Goal: Information Seeking & Learning: Check status

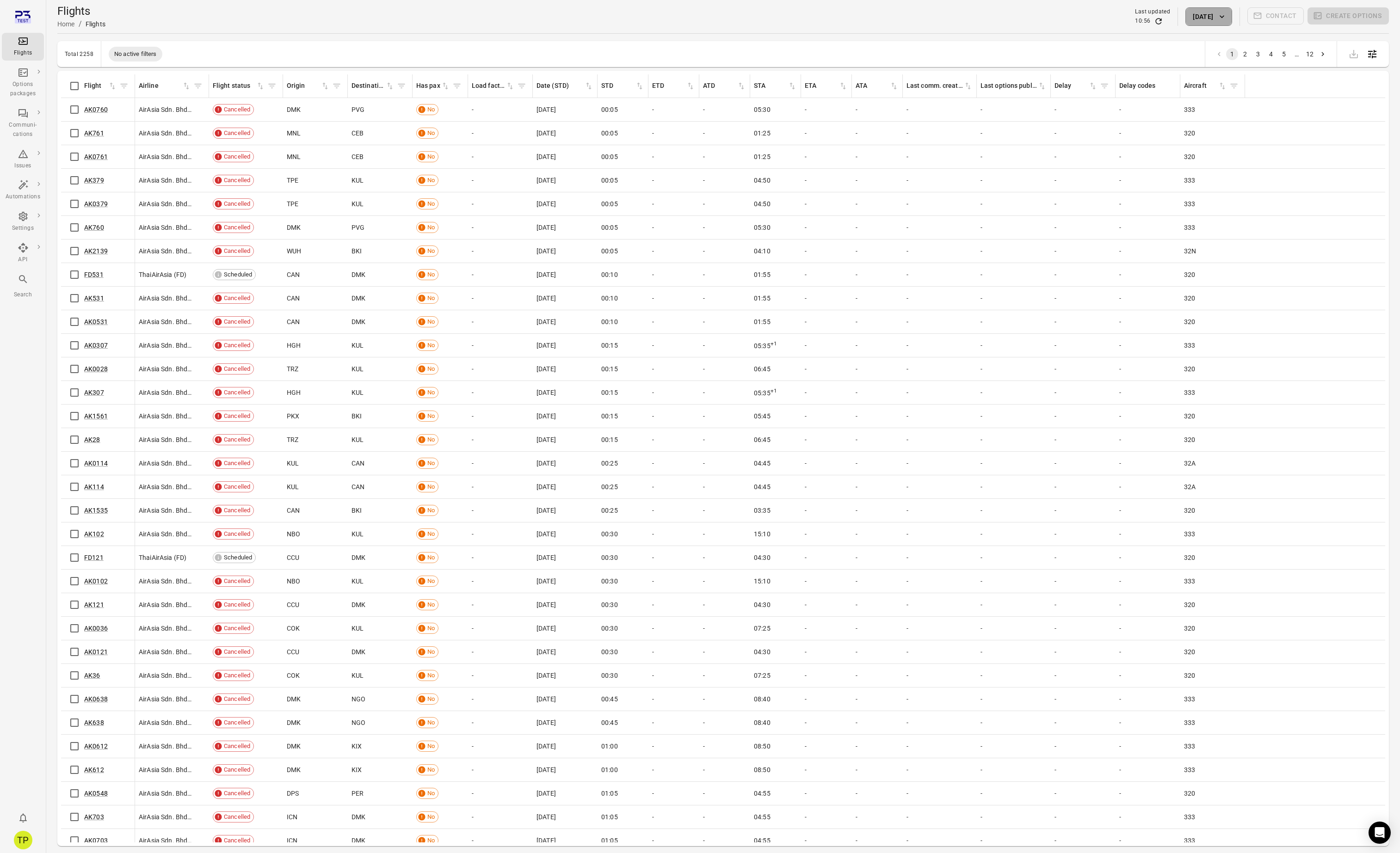
click at [1199, 21] on button "[DATE]" at bounding box center [1209, 16] width 47 height 18
click at [1244, 69] on icon "Previous month" at bounding box center [1242, 66] width 11 height 11
click at [1164, 174] on button "29" at bounding box center [1164, 175] width 17 height 17
click at [1272, 228] on button "Apply" at bounding box center [1274, 227] width 32 height 20
click at [1207, 17] on button "[DATE]" at bounding box center [1209, 16] width 47 height 18
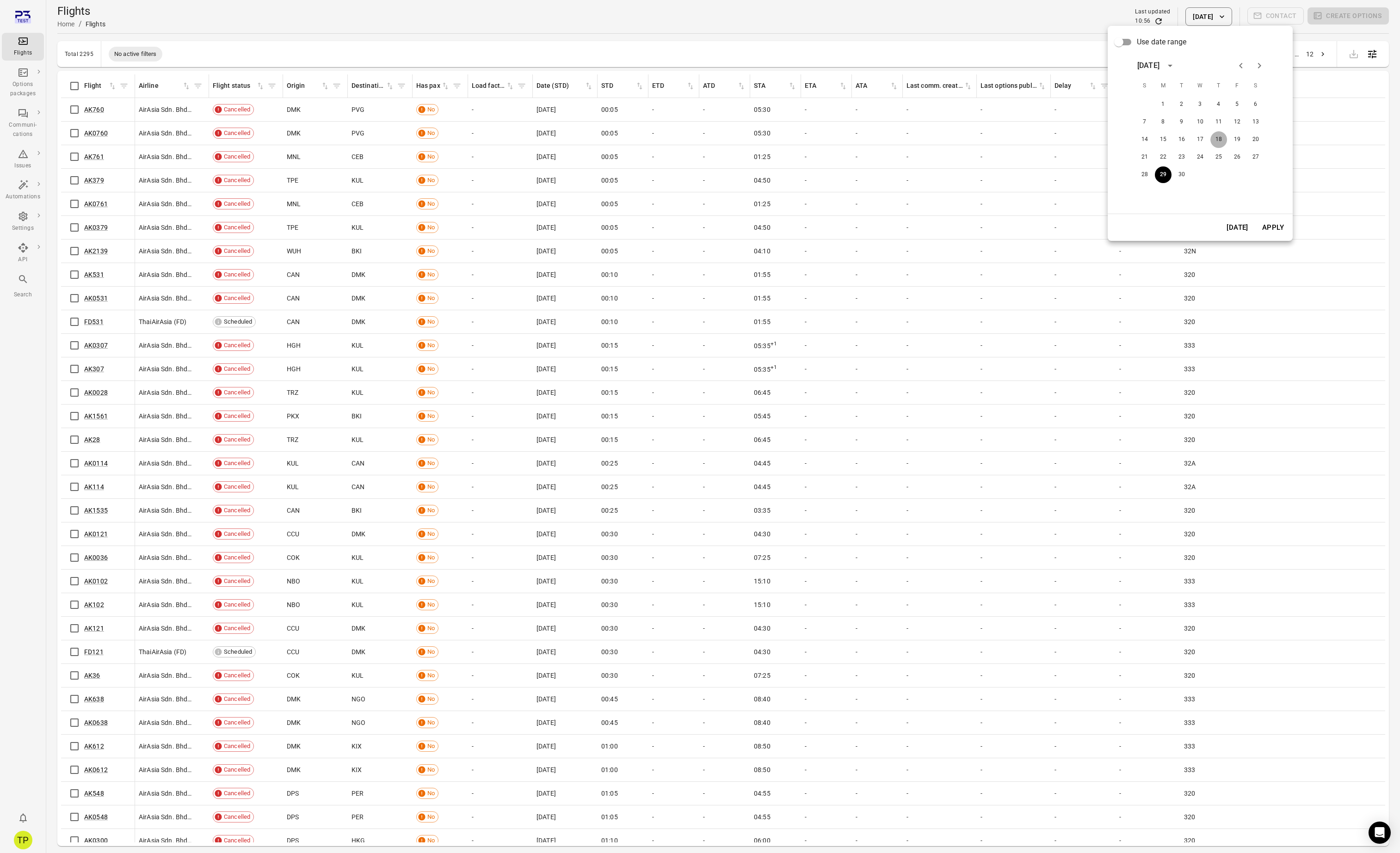
click at [1215, 138] on button "18" at bounding box center [1219, 139] width 17 height 17
click at [1271, 227] on button "Apply" at bounding box center [1273, 227] width 32 height 20
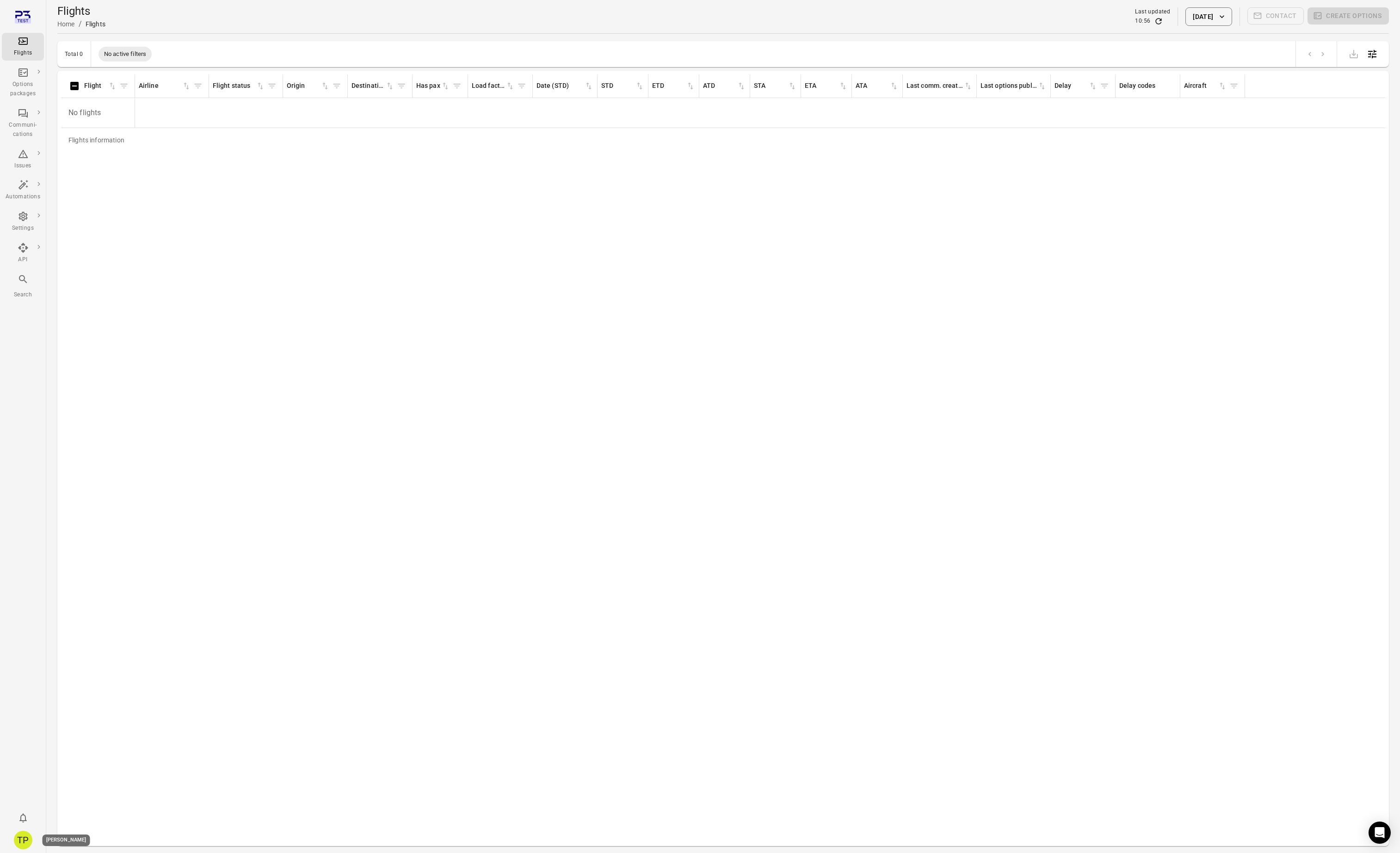
click at [23, 838] on div "TP" at bounding box center [23, 840] width 18 height 18
click at [58, 838] on button "Log out" at bounding box center [70, 838] width 69 height 17
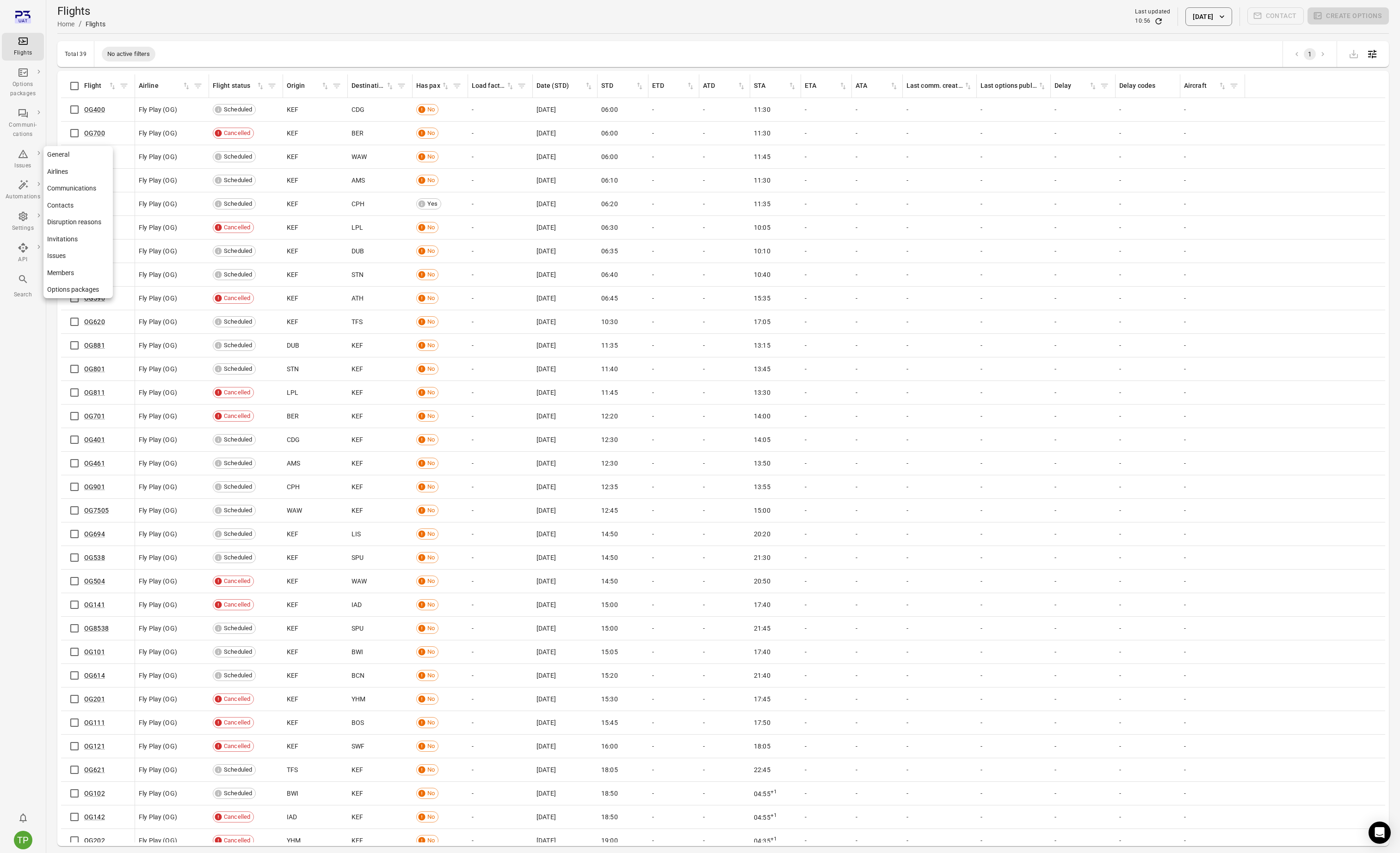
click at [59, 155] on link "General" at bounding box center [78, 154] width 69 height 17
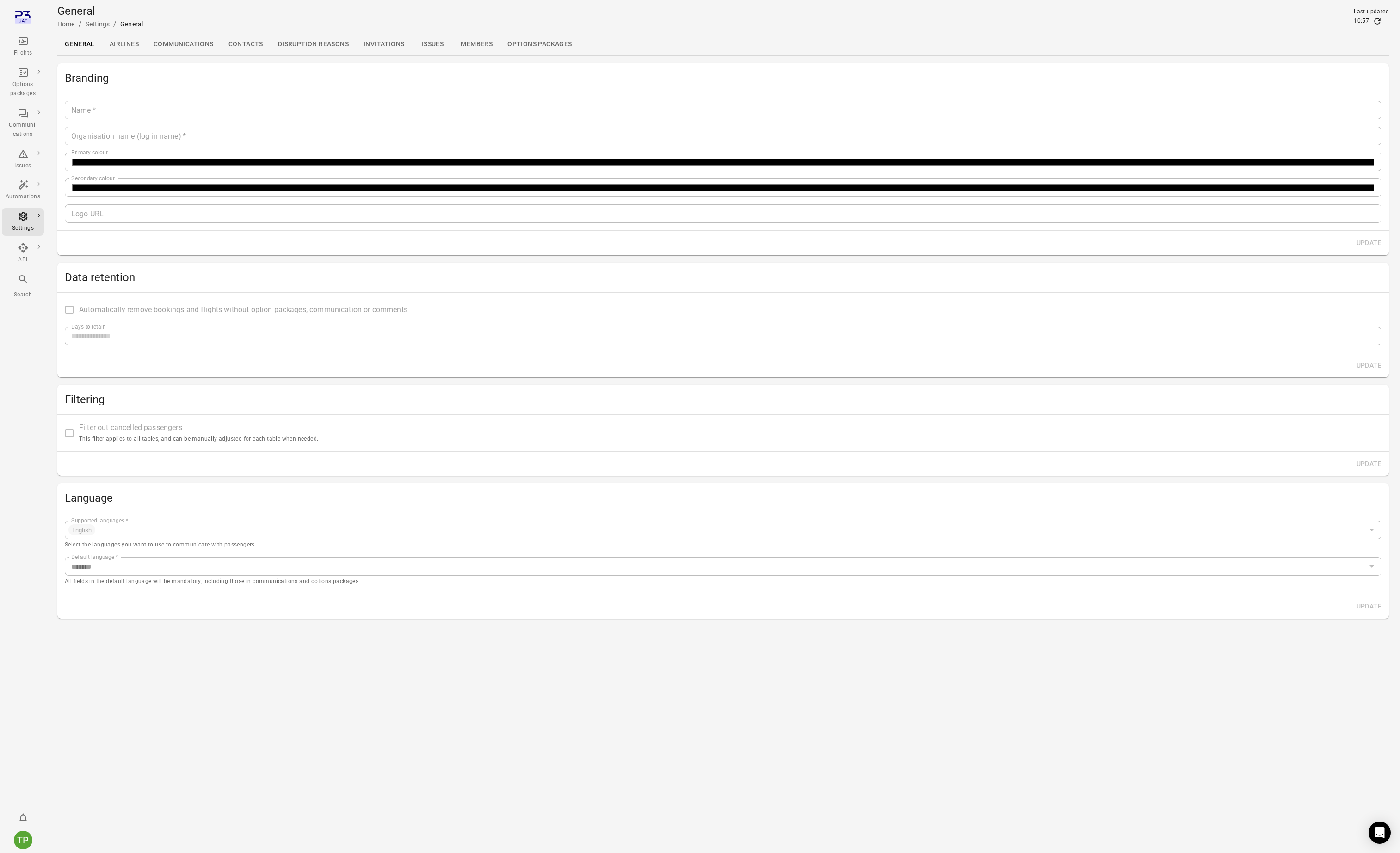
type input "****"
type input "*******"
type input "**********"
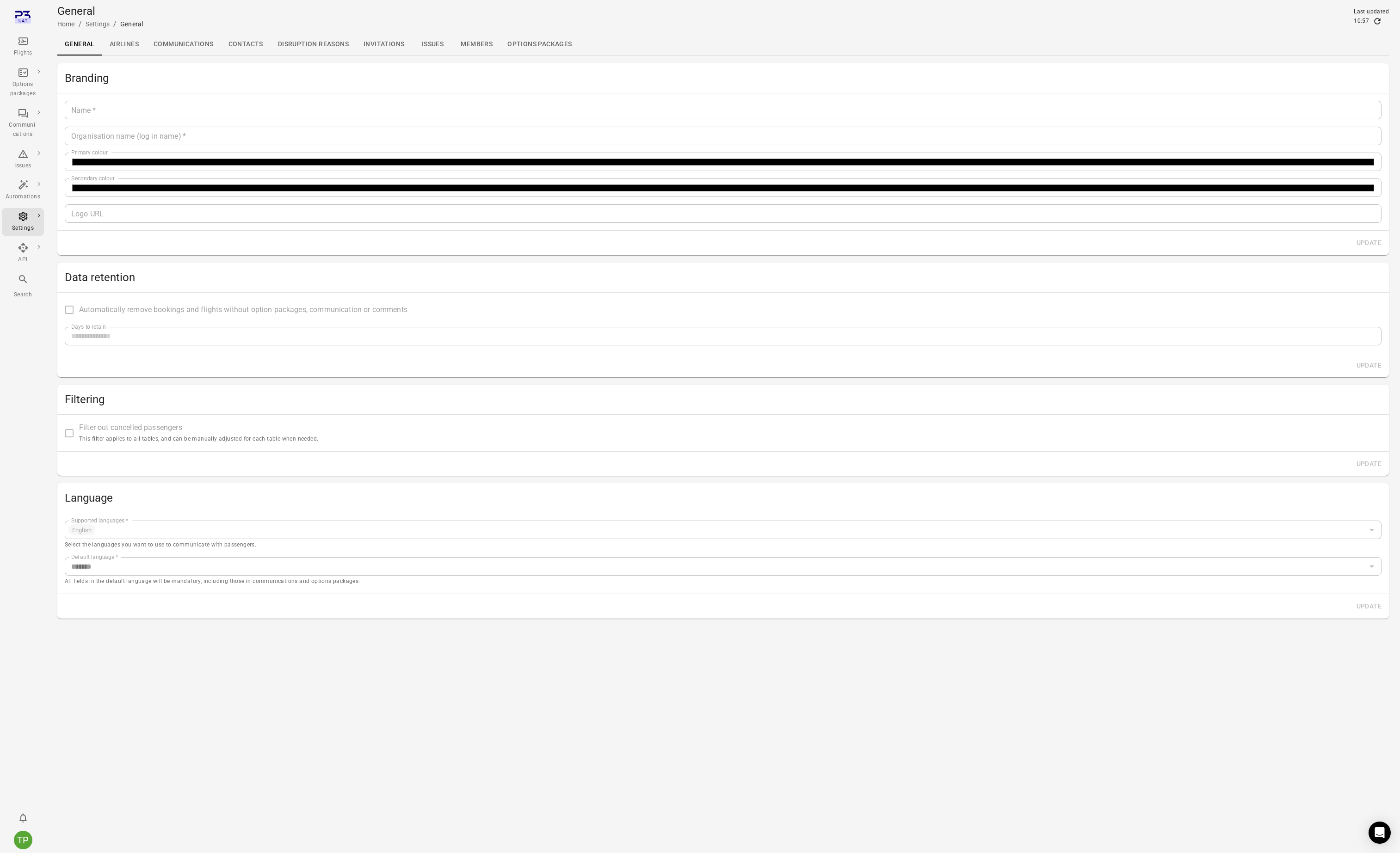
type input "*********"
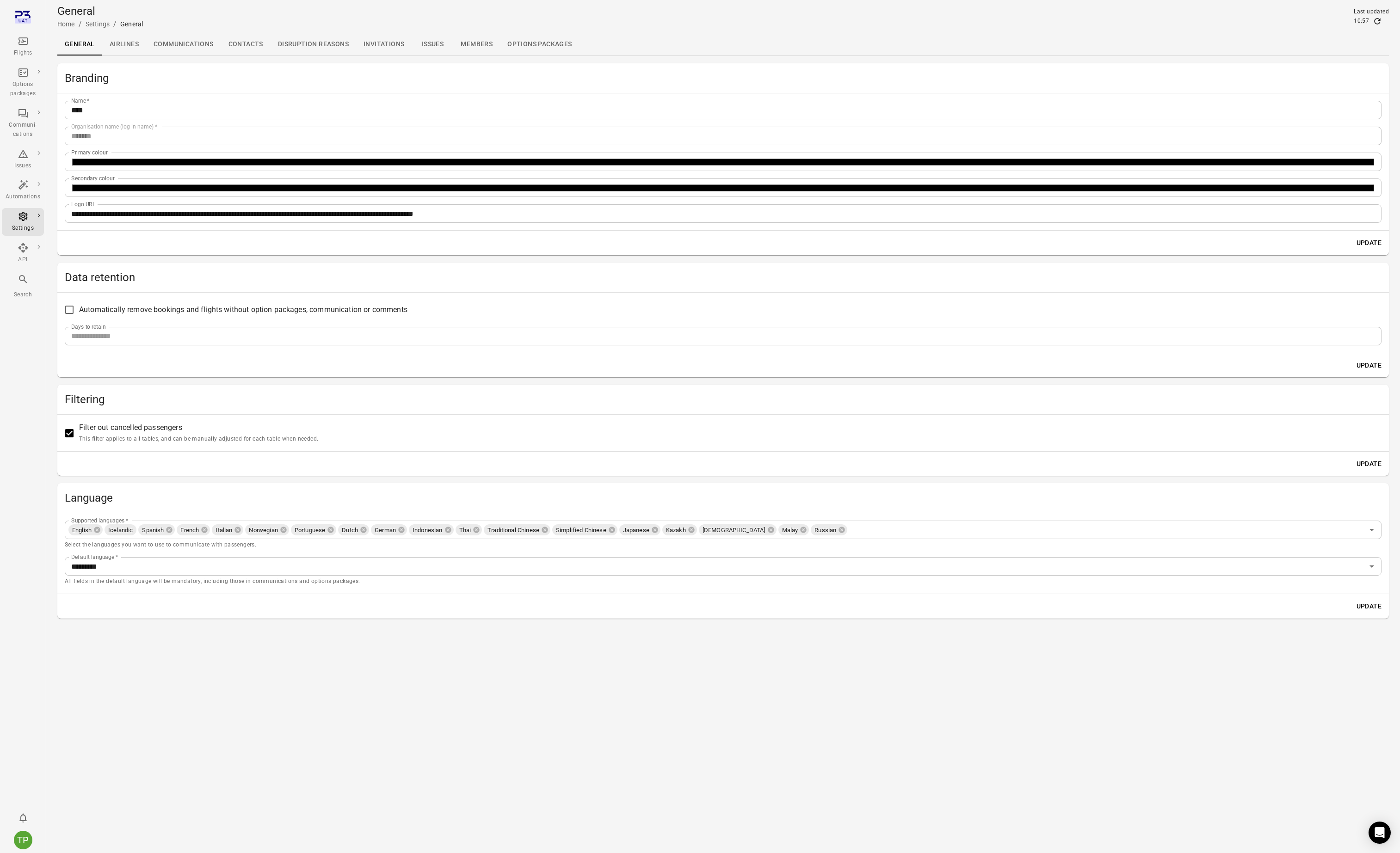
click at [355, 666] on main "**********" at bounding box center [723, 426] width 1353 height 853
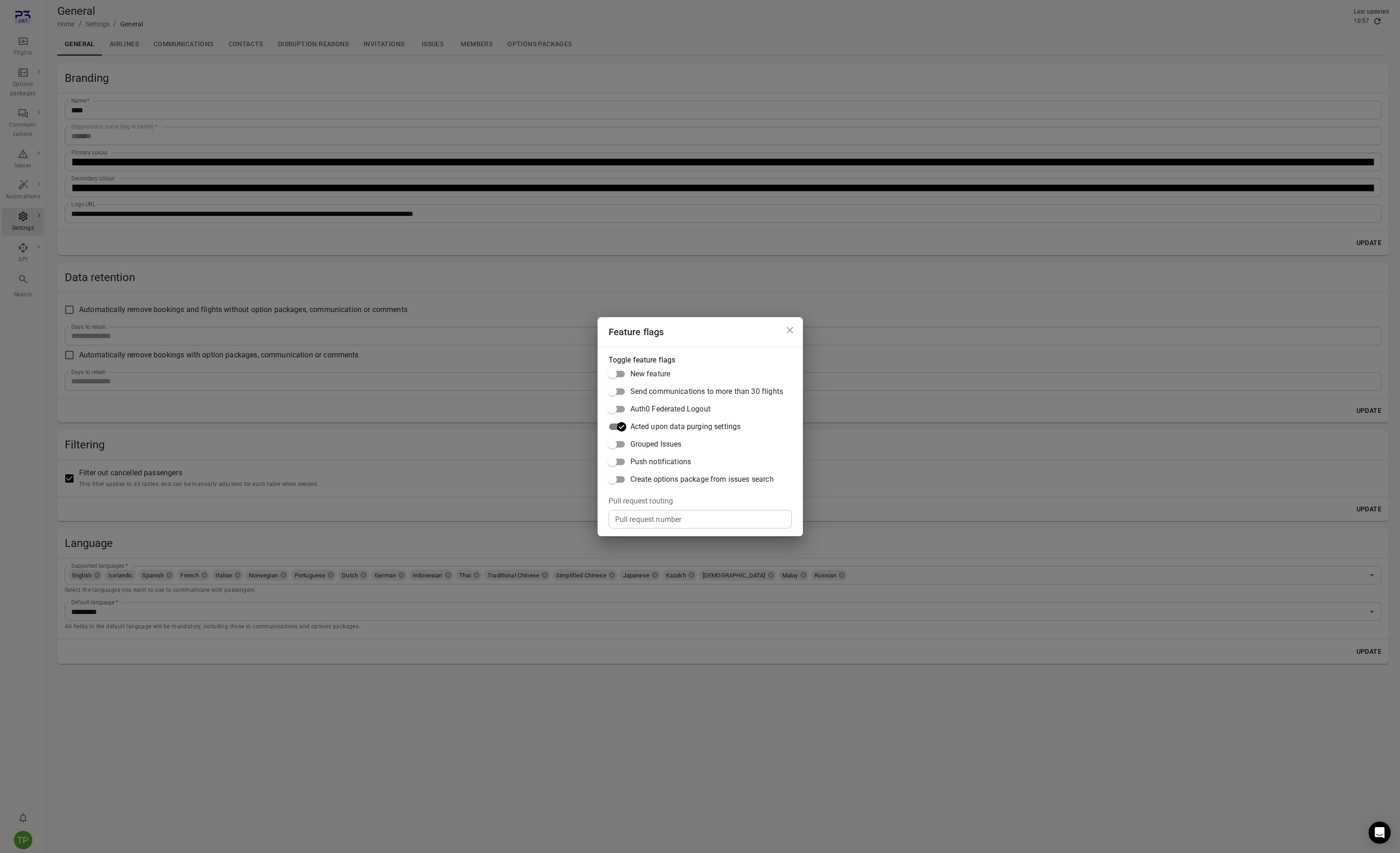
click at [788, 331] on icon "Close dialog" at bounding box center [789, 330] width 7 height 7
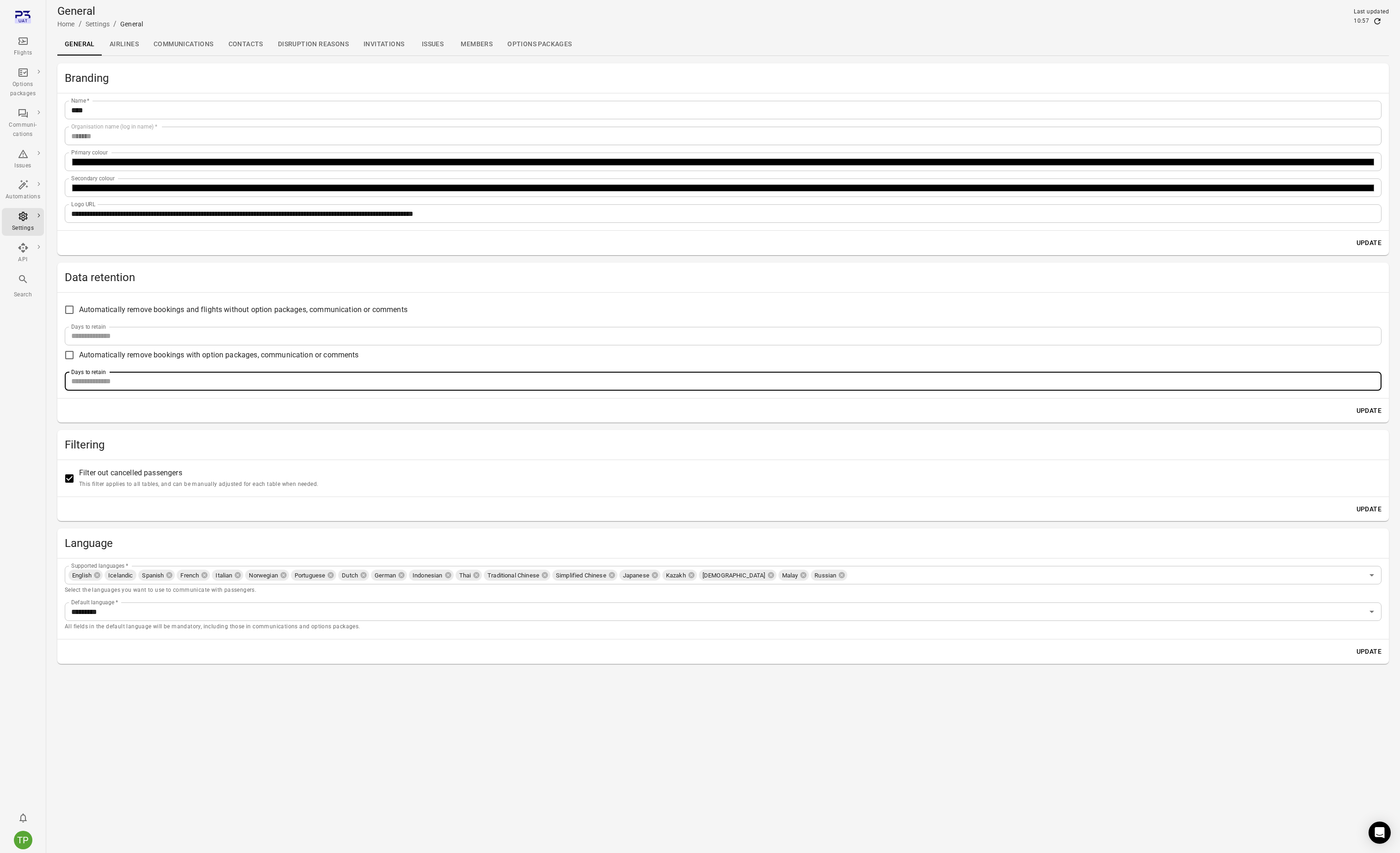
drag, startPoint x: 95, startPoint y: 382, endPoint x: 69, endPoint y: 380, distance: 26.1
click at [69, 380] on input "***" at bounding box center [723, 381] width 1317 height 18
type input "**"
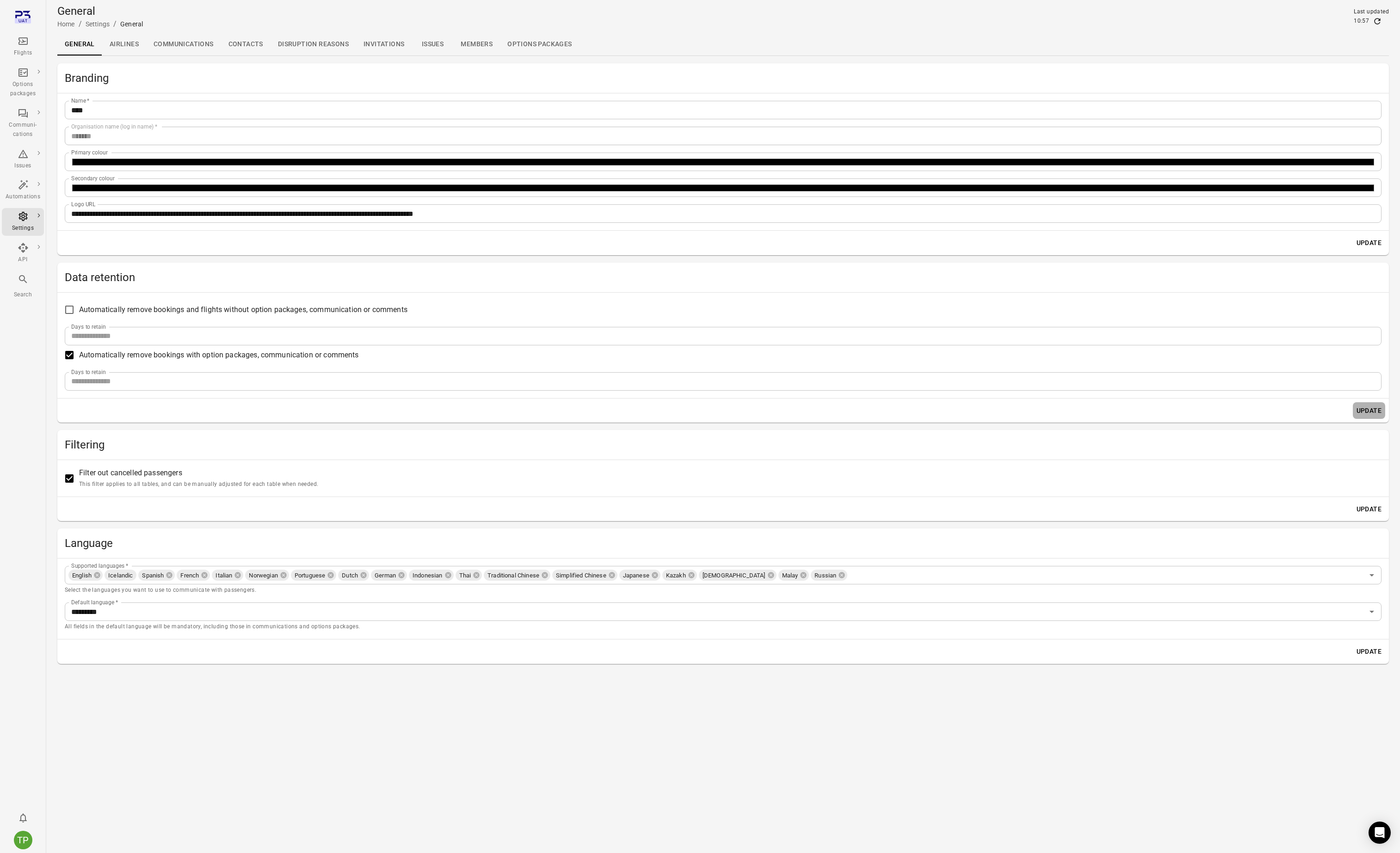
click at [1367, 409] on button "Update" at bounding box center [1369, 411] width 32 height 17
click at [26, 838] on div "TP" at bounding box center [23, 840] width 18 height 18
click at [63, 838] on button "Log out" at bounding box center [70, 838] width 69 height 17
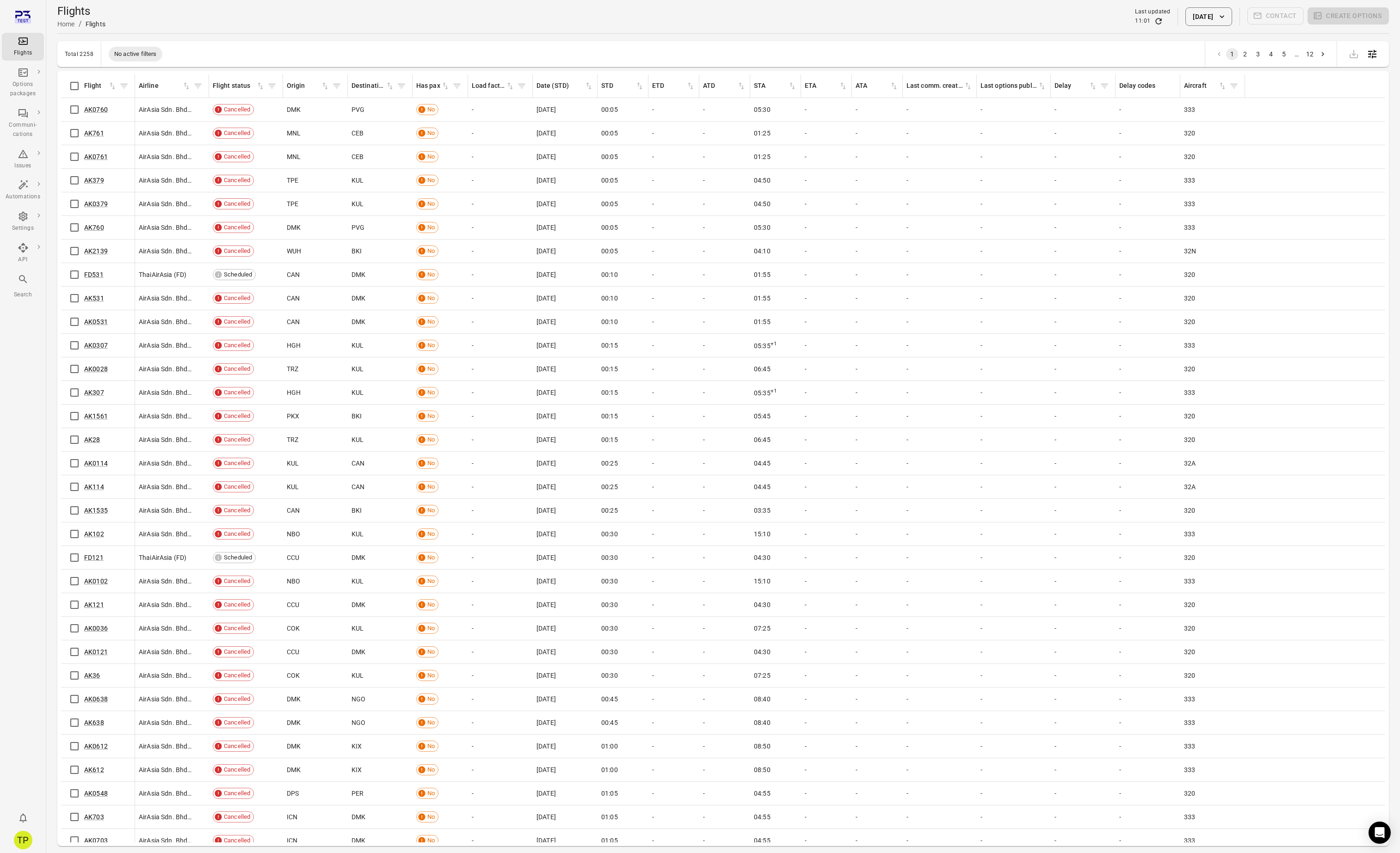
click at [1198, 20] on button "[DATE]" at bounding box center [1209, 16] width 47 height 18
click at [1246, 65] on icon "Previous month" at bounding box center [1242, 66] width 11 height 11
click at [1221, 157] on button "25" at bounding box center [1220, 157] width 17 height 17
click at [1281, 230] on button "Apply" at bounding box center [1274, 227] width 32 height 20
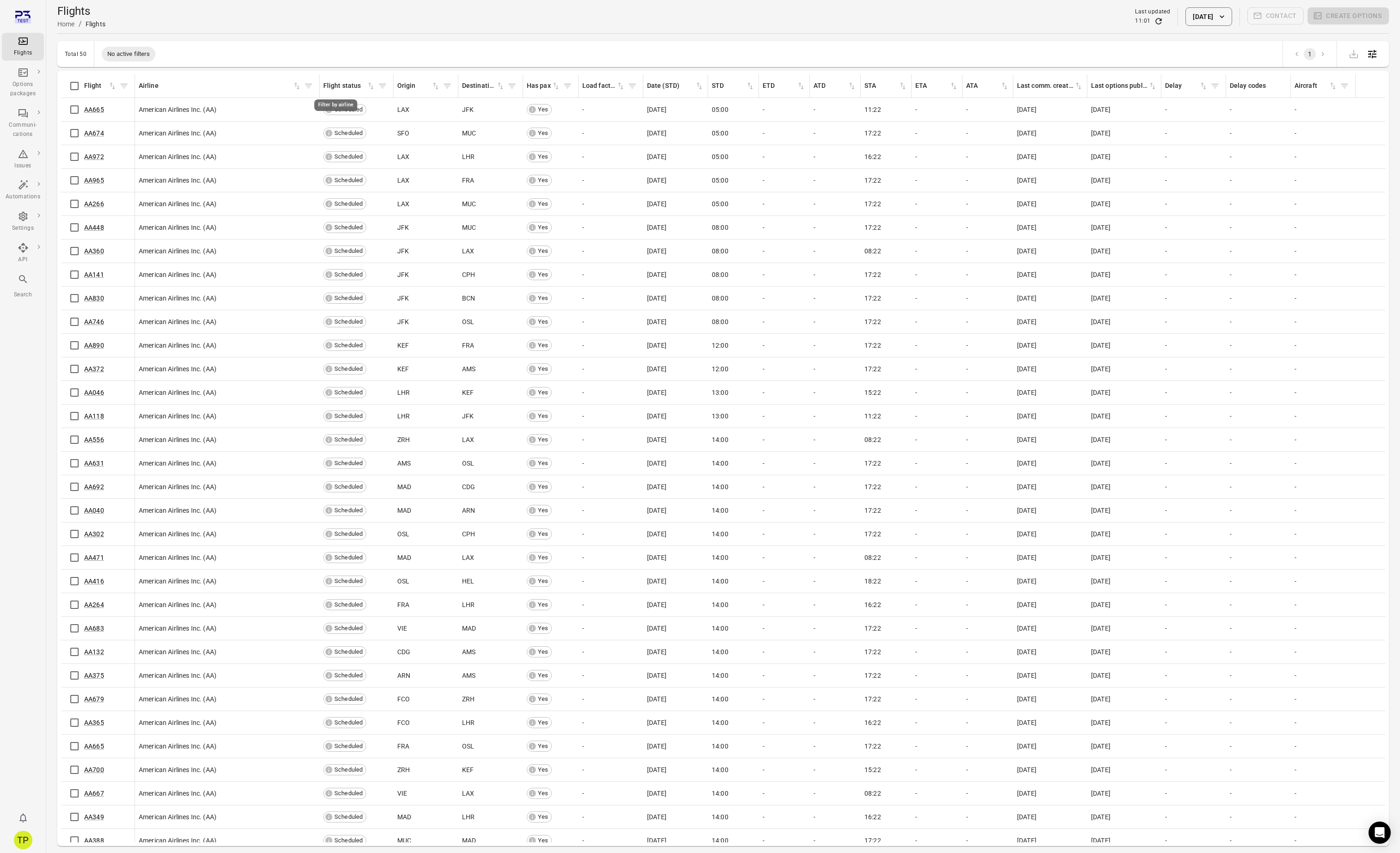
drag, startPoint x: 207, startPoint y: 83, endPoint x: 315, endPoint y: 88, distance: 108.1
click at [315, 88] on div "Flights information" at bounding box center [319, 86] width 7 height 23
click at [1200, 16] on button "25 Sep 2025" at bounding box center [1209, 16] width 47 height 18
click at [1200, 156] on button "24" at bounding box center [1200, 157] width 17 height 17
click at [1268, 228] on button "Apply" at bounding box center [1273, 227] width 32 height 20
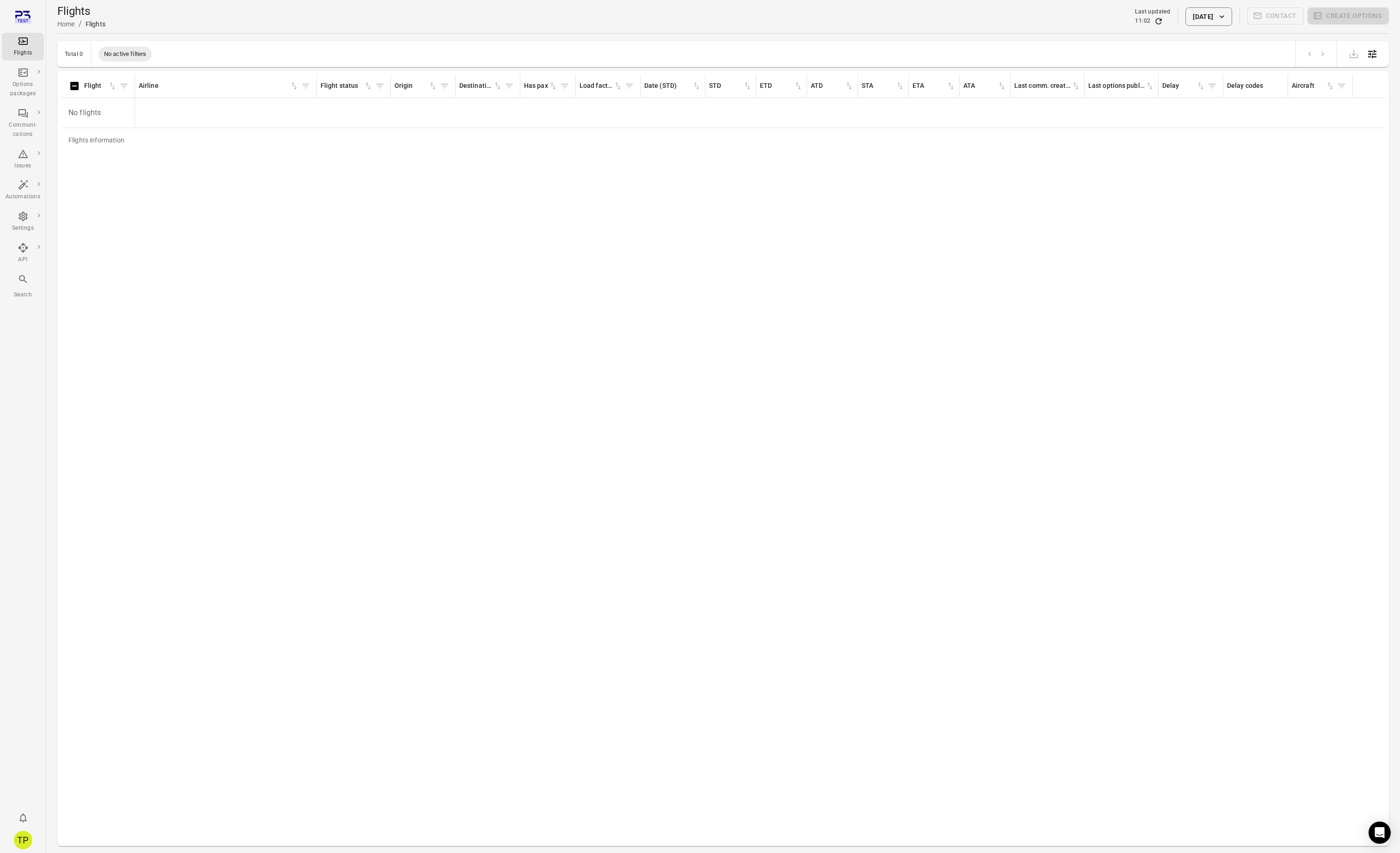
click at [1197, 20] on button "24 Sep 2025" at bounding box center [1209, 16] width 47 height 18
click at [1219, 157] on button "25" at bounding box center [1219, 157] width 17 height 17
click at [1183, 156] on button "23" at bounding box center [1182, 157] width 17 height 17
click at [1278, 228] on button "Apply" at bounding box center [1273, 227] width 32 height 20
click at [1185, 14] on button "23 Sep 2025" at bounding box center [1209, 16] width 47 height 18
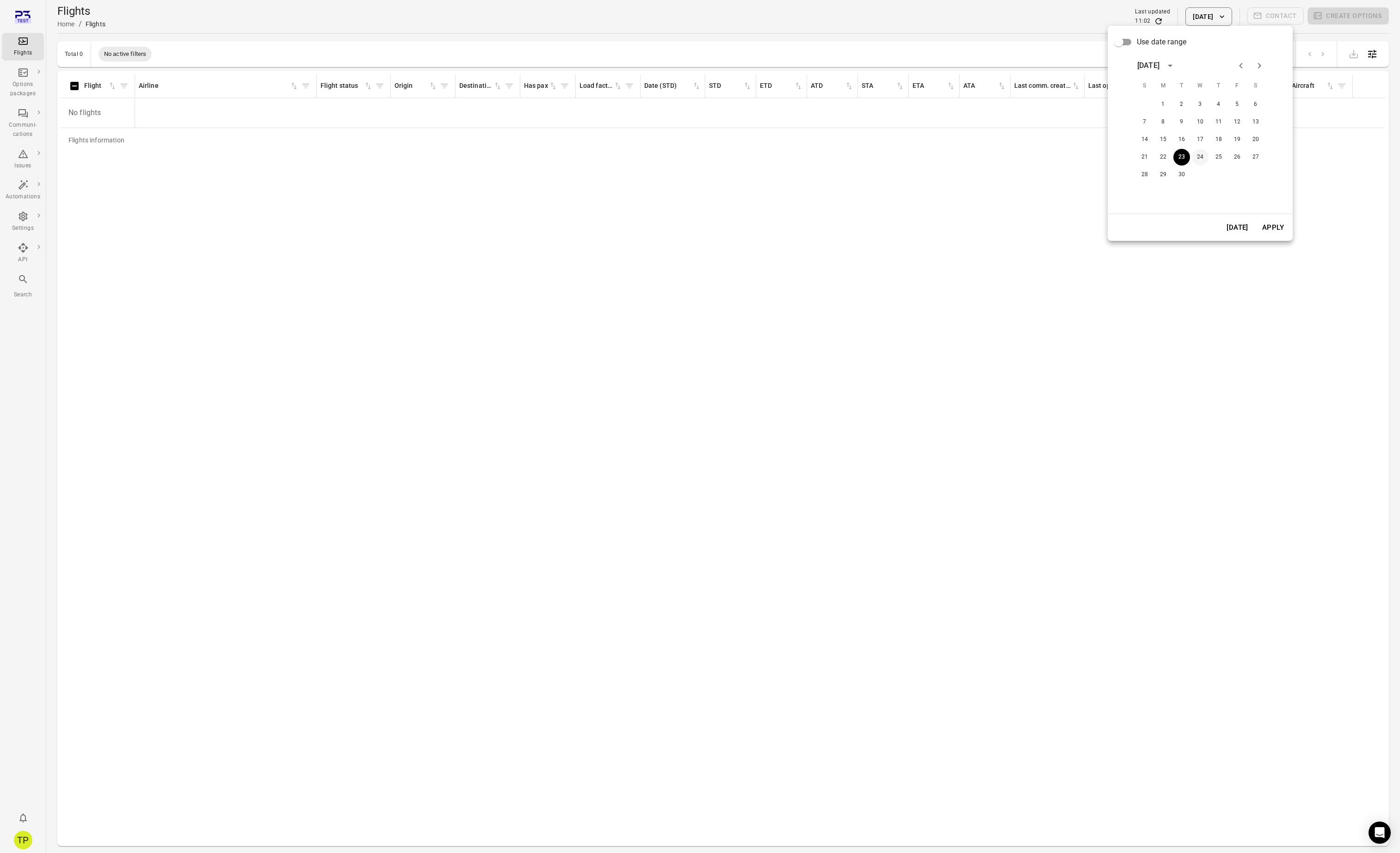
click at [1204, 157] on button "24" at bounding box center [1200, 157] width 17 height 17
click at [1271, 228] on button "Apply" at bounding box center [1273, 227] width 32 height 20
click at [1187, 17] on button "24 Sep 2025" at bounding box center [1209, 16] width 47 height 18
click at [1219, 157] on button "25" at bounding box center [1219, 157] width 17 height 17
click at [1267, 224] on button "Apply" at bounding box center [1273, 227] width 32 height 20
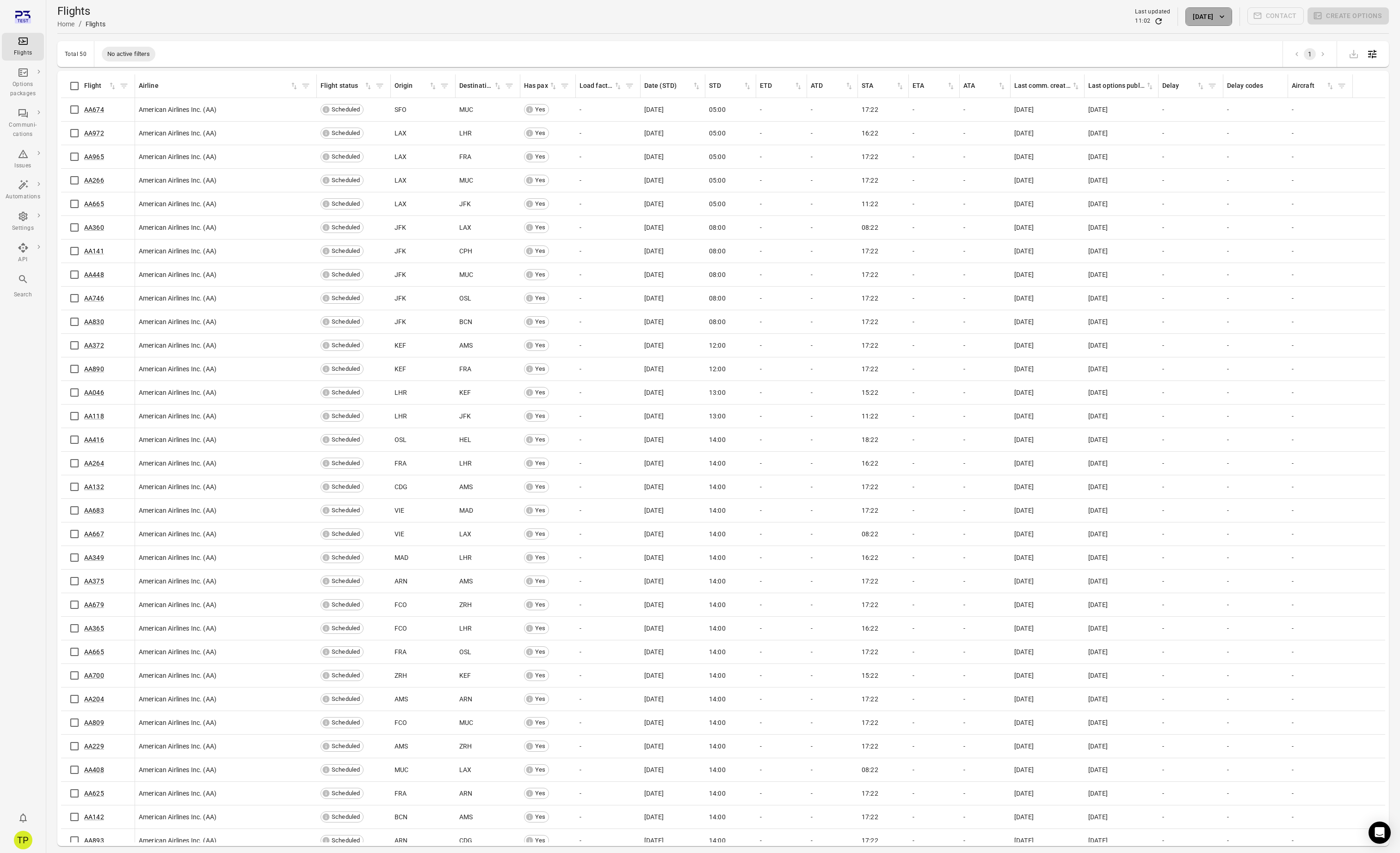
click at [1188, 15] on button "25 Sep 2025" at bounding box center [1209, 16] width 47 height 18
click at [1200, 155] on button "24" at bounding box center [1200, 157] width 17 height 17
click at [1278, 228] on button "Apply" at bounding box center [1273, 227] width 32 height 20
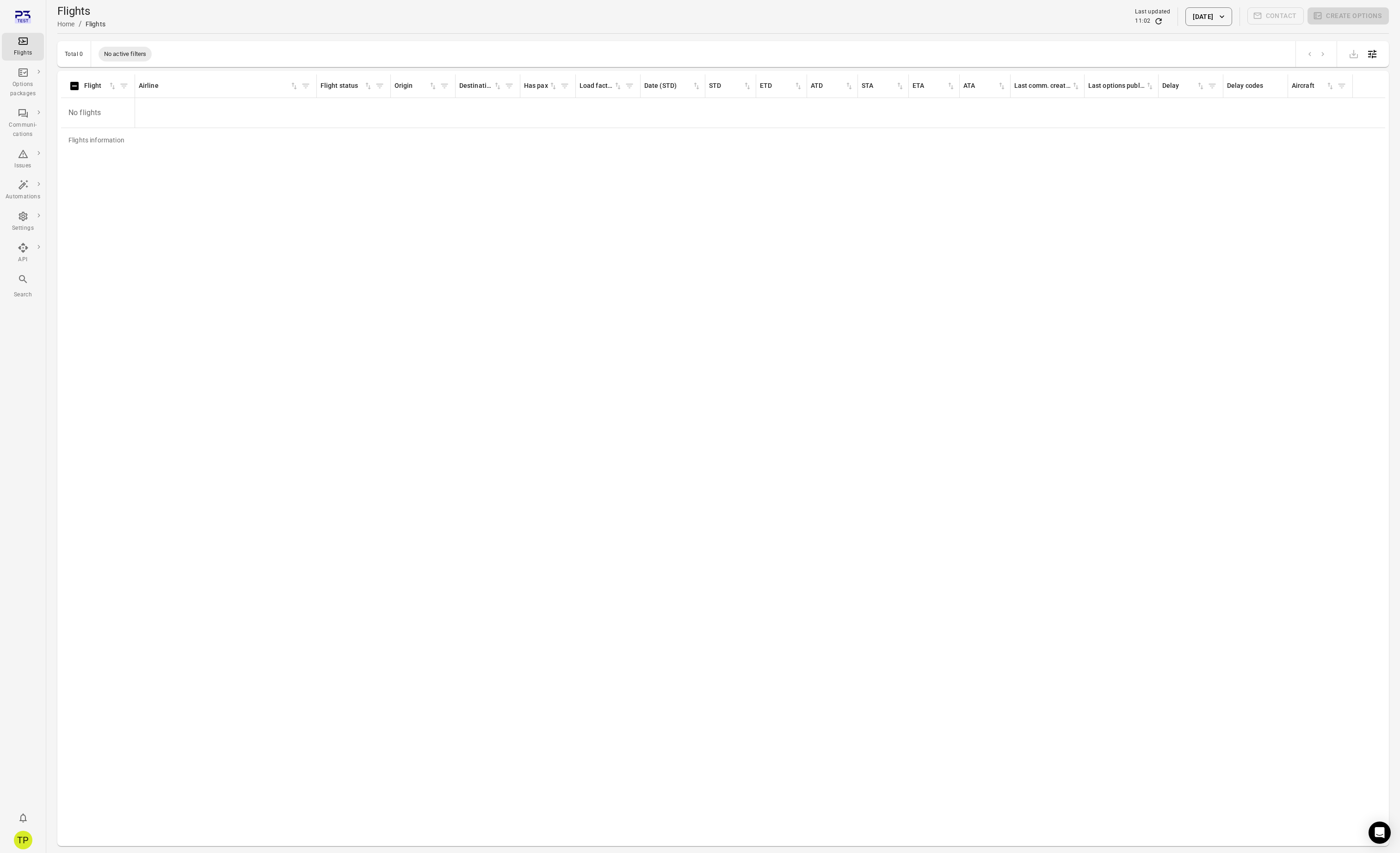
click at [1194, 13] on button "24 Sep 2025" at bounding box center [1209, 16] width 47 height 18
click at [1272, 66] on icon "Choose date, selected date is Sep 24, 2025" at bounding box center [1275, 67] width 11 height 11
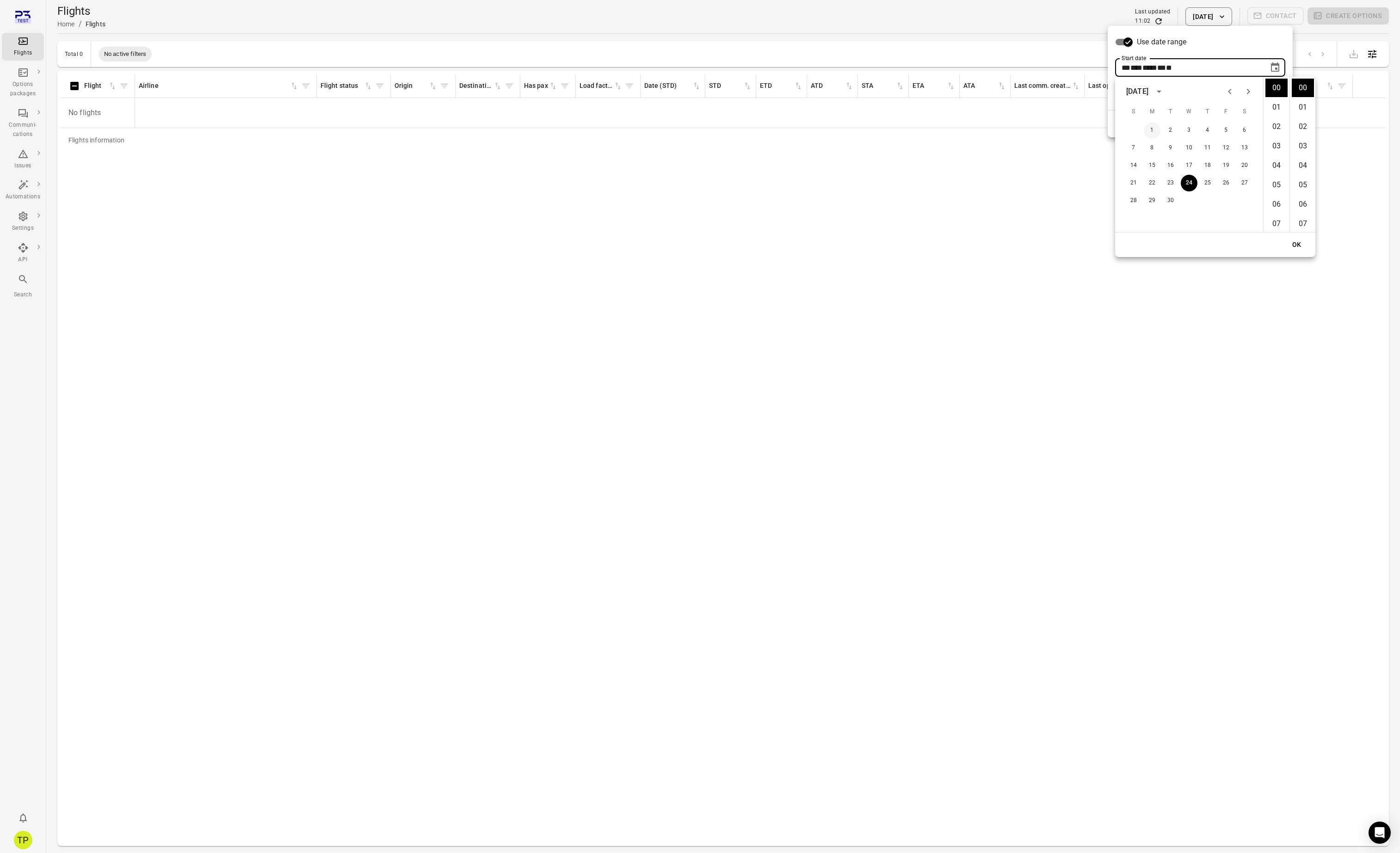
click at [1153, 131] on button "1" at bounding box center [1152, 131] width 17 height 17
type input "**********"
click at [1297, 244] on button "OK" at bounding box center [1297, 244] width 30 height 17
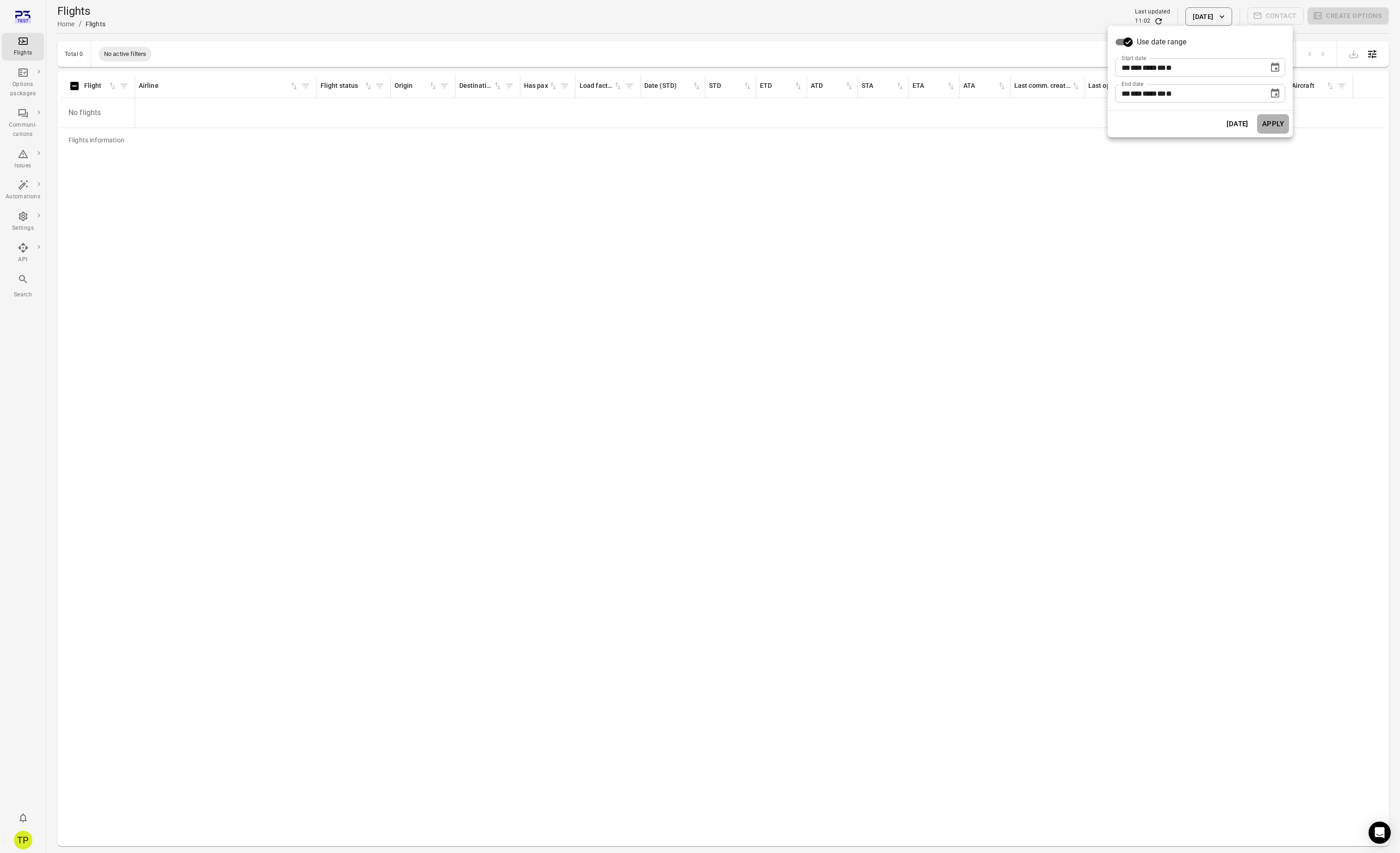
click at [1273, 120] on button "Apply" at bounding box center [1273, 124] width 32 height 20
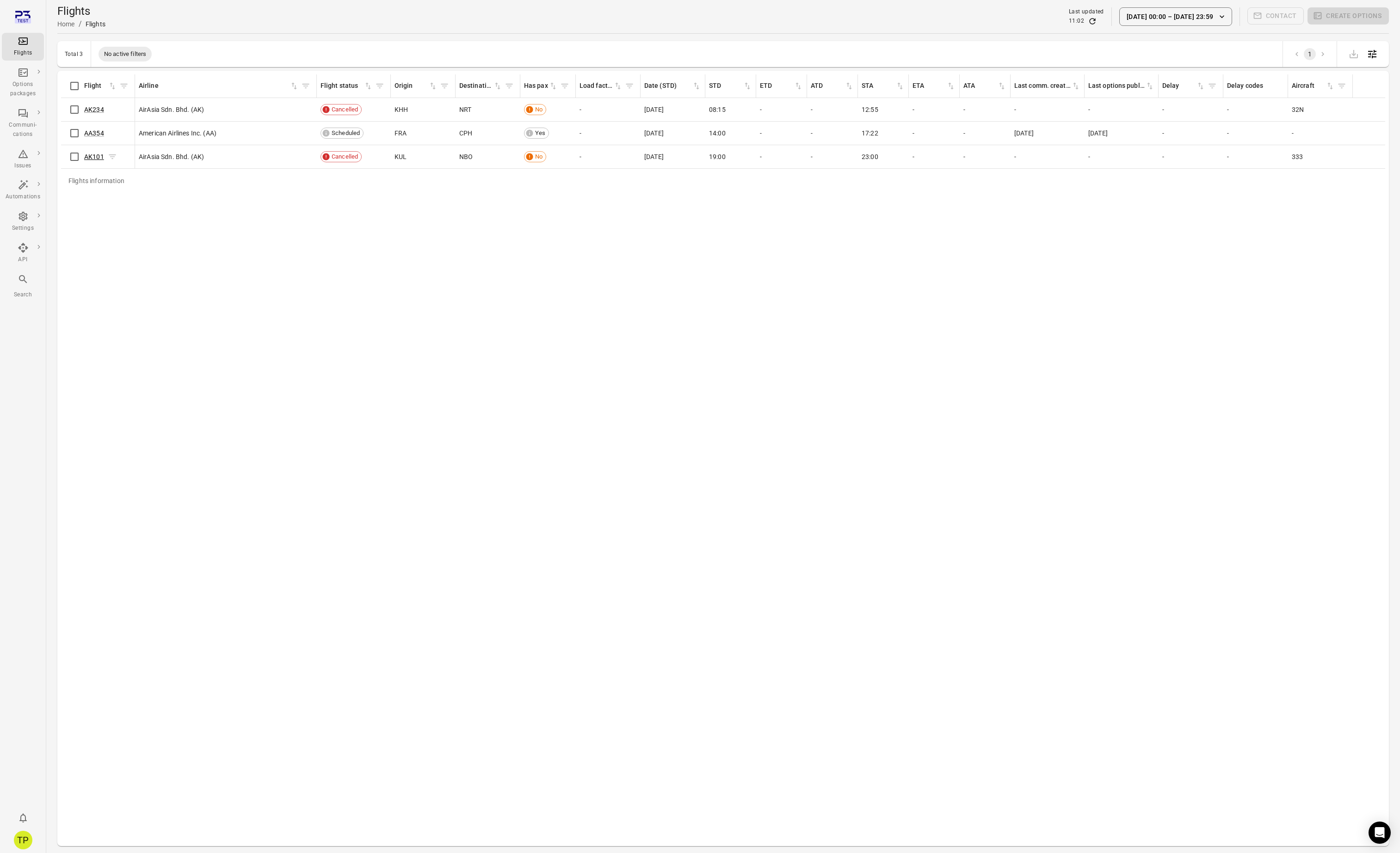
click at [94, 156] on link "AK101" at bounding box center [94, 157] width 20 height 7
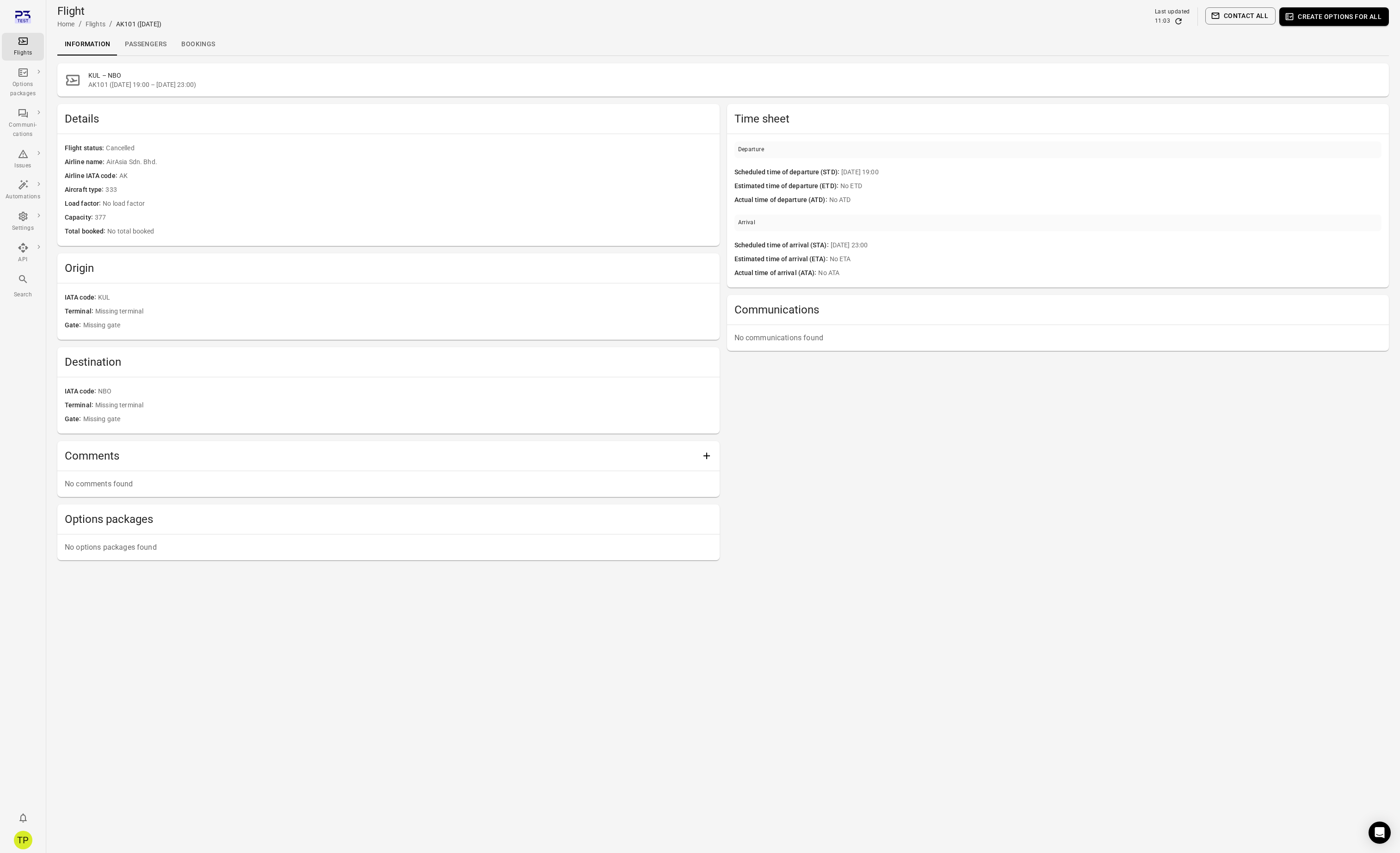
click at [153, 42] on link "Passengers" at bounding box center [145, 44] width 57 height 22
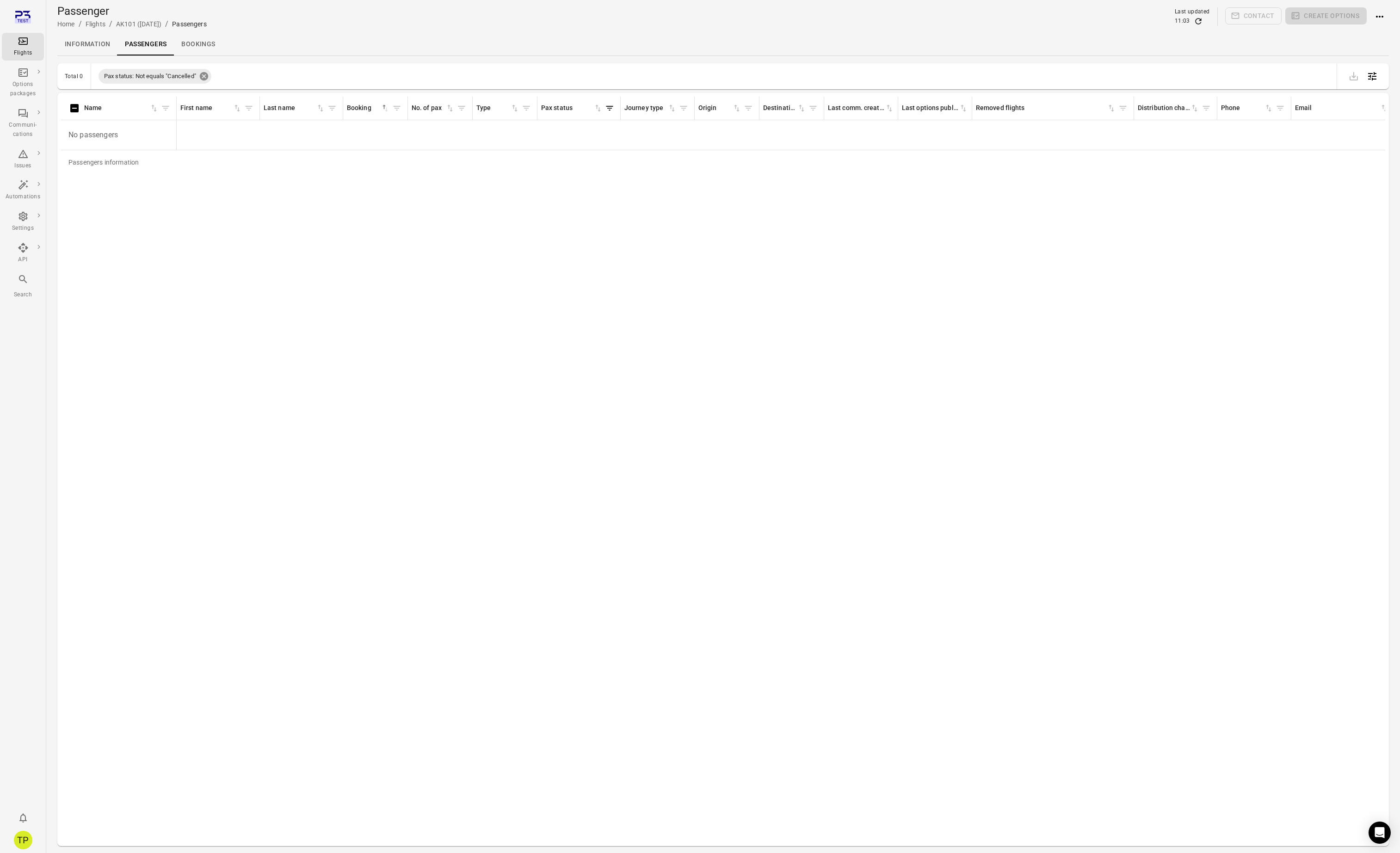
click at [206, 76] on icon at bounding box center [204, 76] width 10 height 10
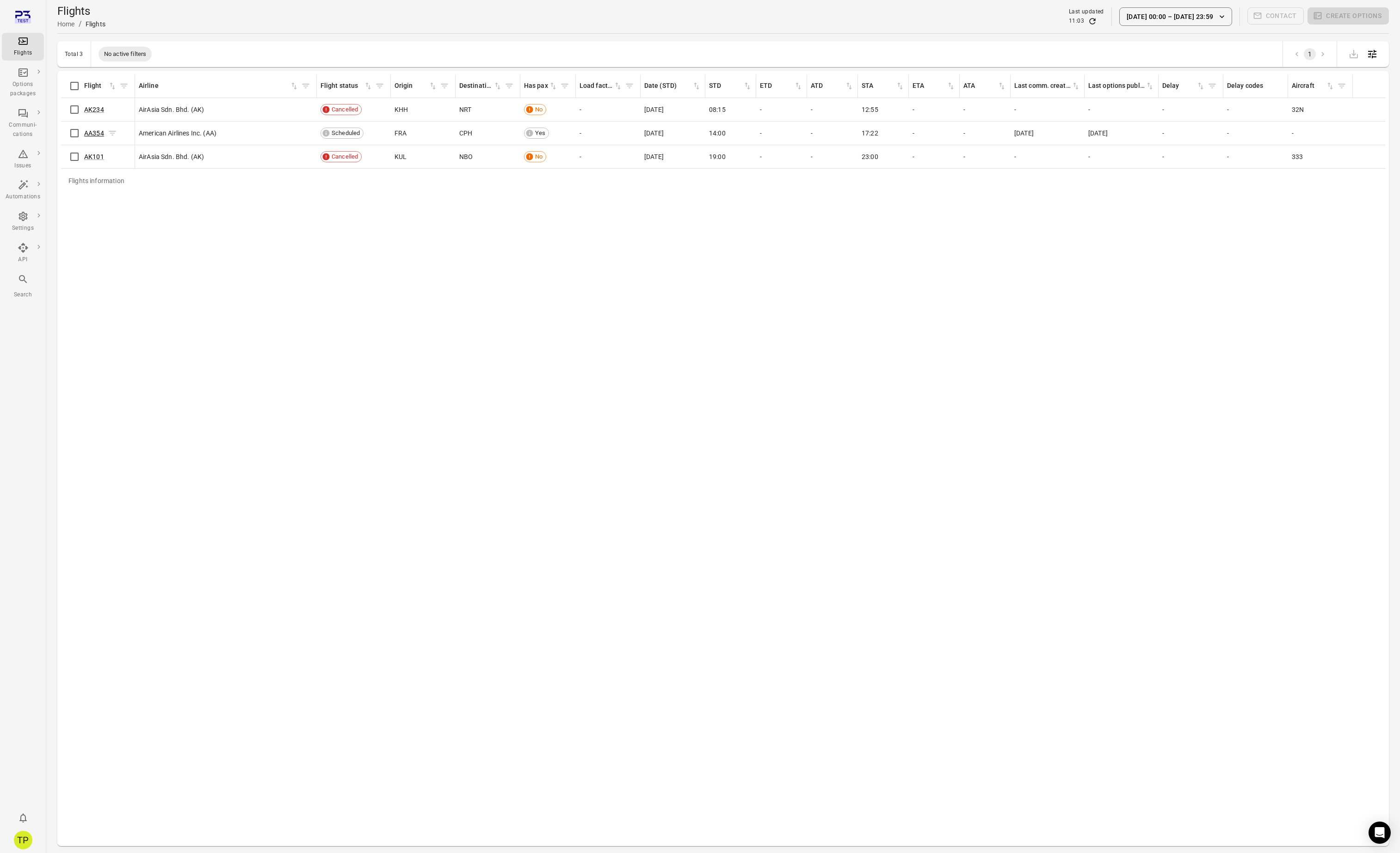
click at [96, 132] on link "AA354" at bounding box center [94, 133] width 20 height 7
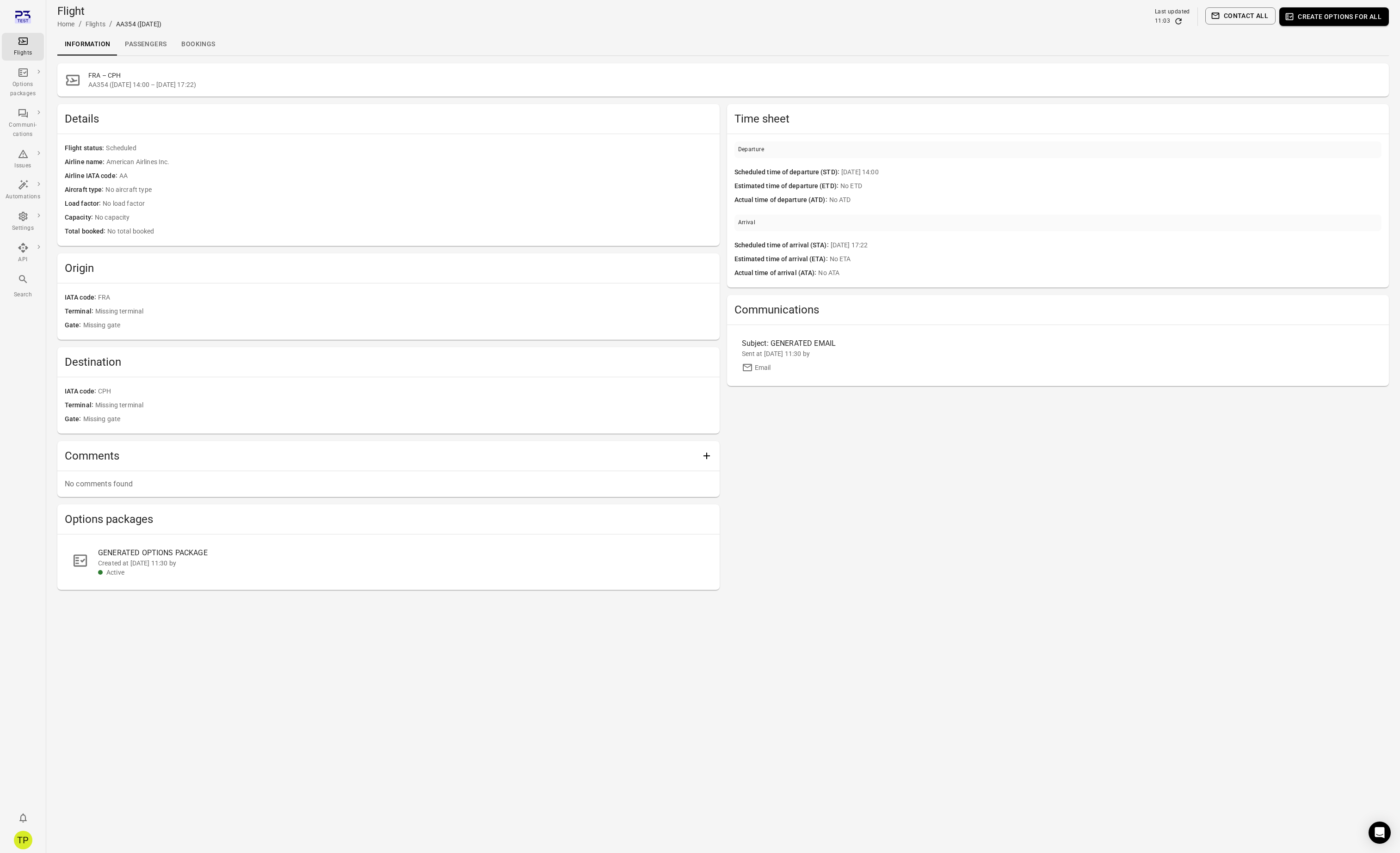
click at [150, 45] on link "Passengers" at bounding box center [145, 44] width 57 height 22
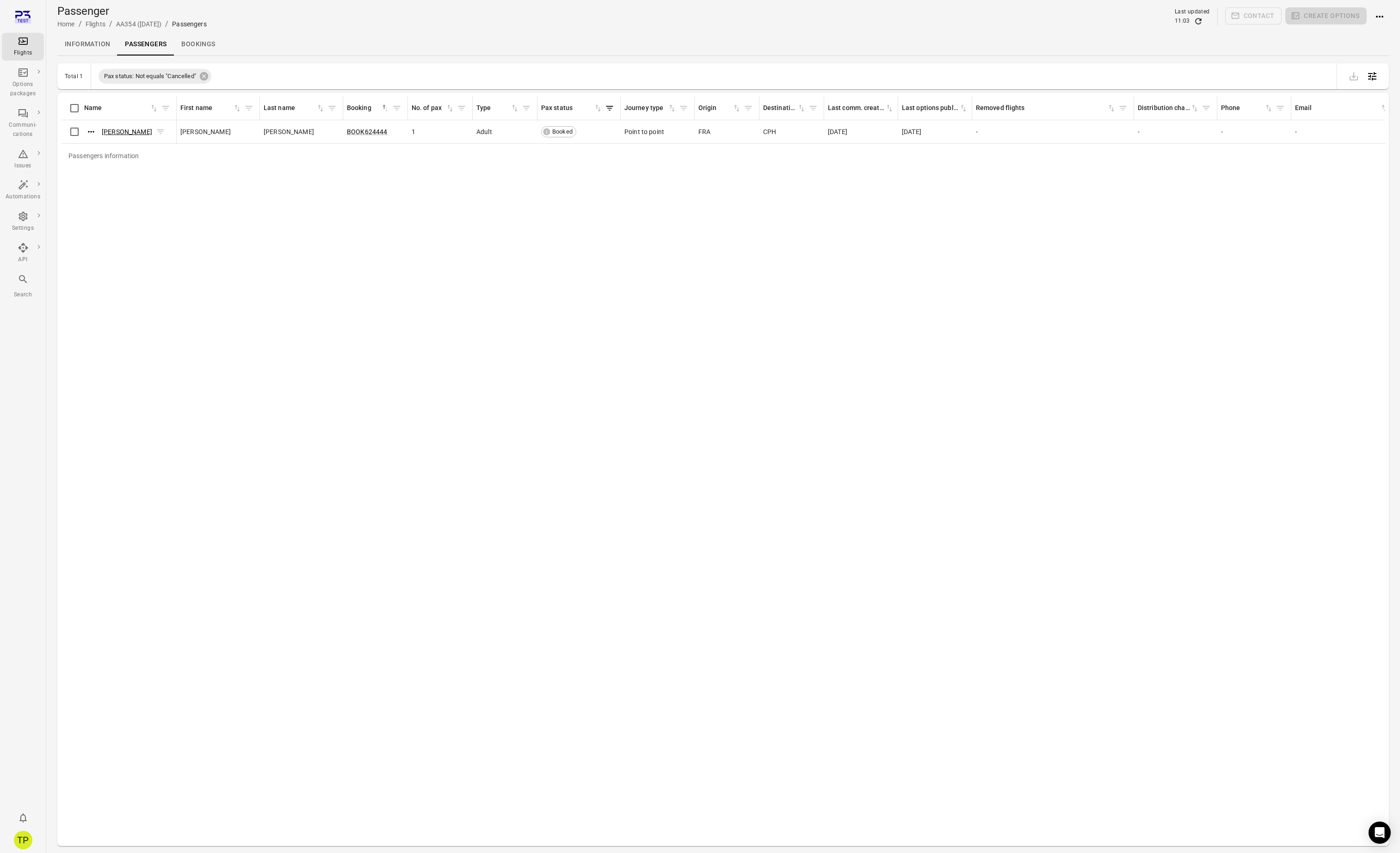
click at [113, 133] on link "Diana Smith" at bounding box center [127, 132] width 51 height 7
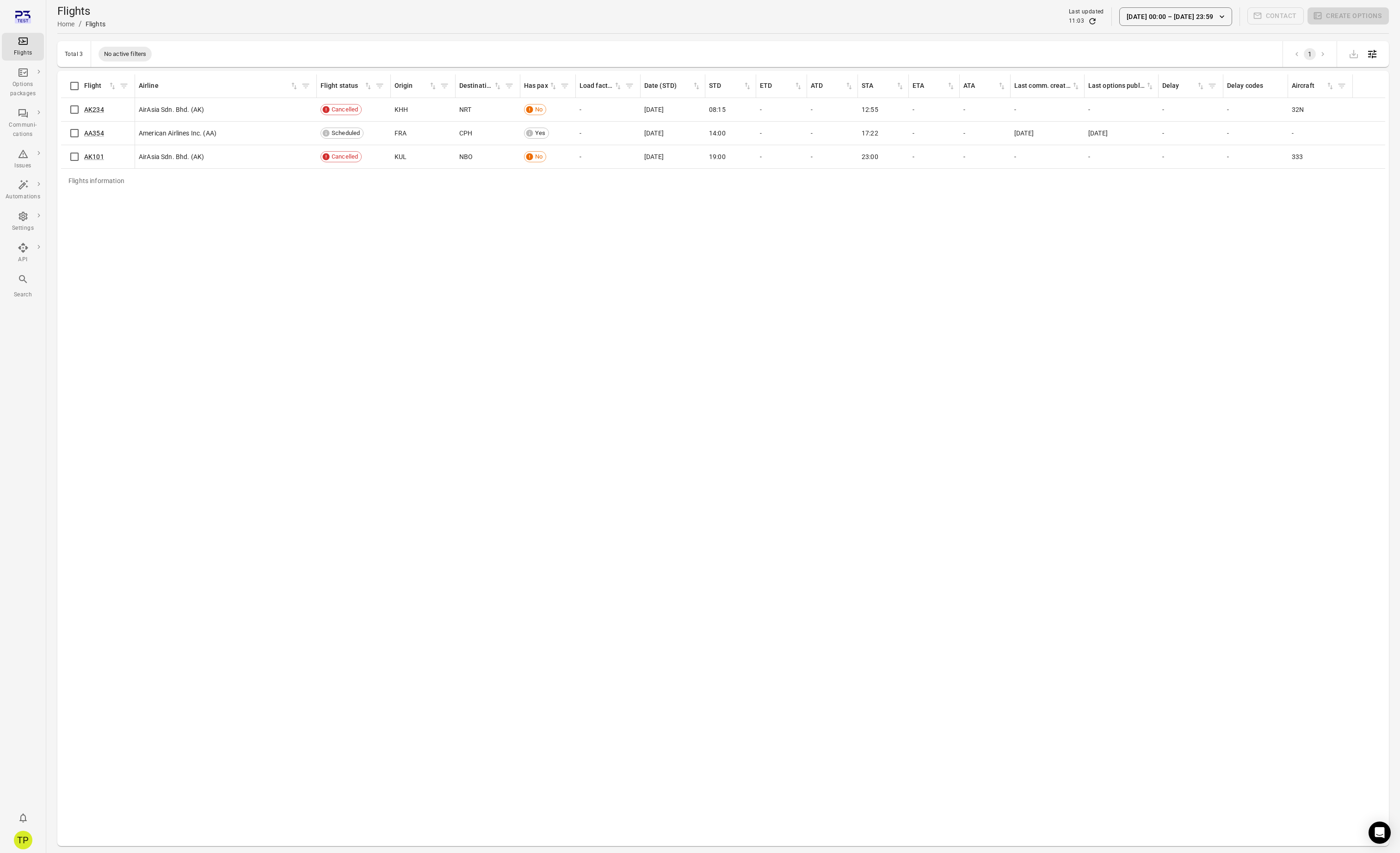
click at [1150, 22] on button "1 Sep 00:00 – 24 Sep 23:59" at bounding box center [1175, 16] width 113 height 18
click at [1250, 70] on icon "Choose date, selected date is Sep 1, 2025" at bounding box center [1251, 67] width 11 height 11
click at [1207, 93] on icon "Previous month" at bounding box center [1206, 91] width 11 height 11
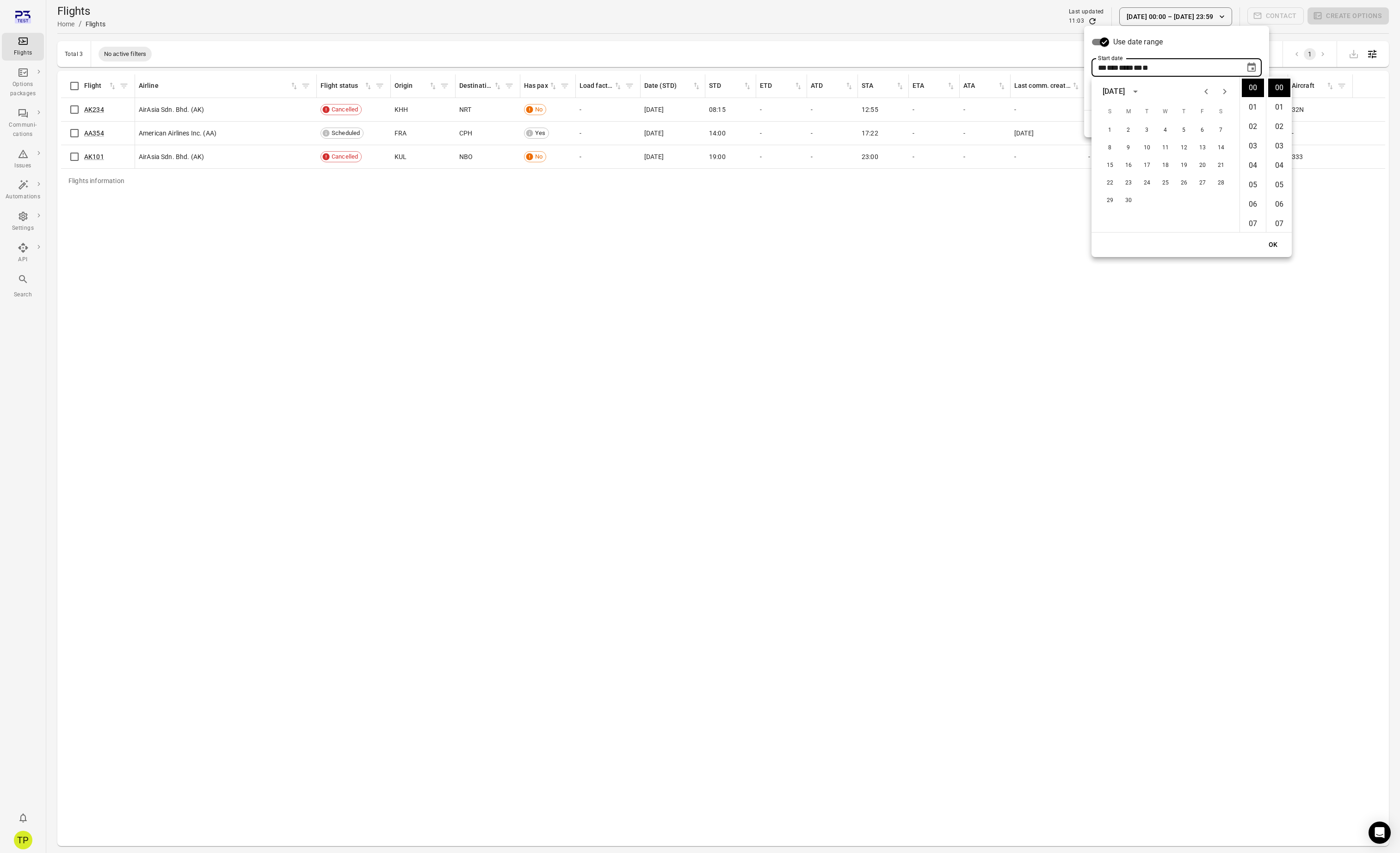
click at [1207, 93] on icon "Previous month" at bounding box center [1206, 91] width 11 height 11
click at [1221, 131] on button "1" at bounding box center [1221, 131] width 17 height 17
type input "**********"
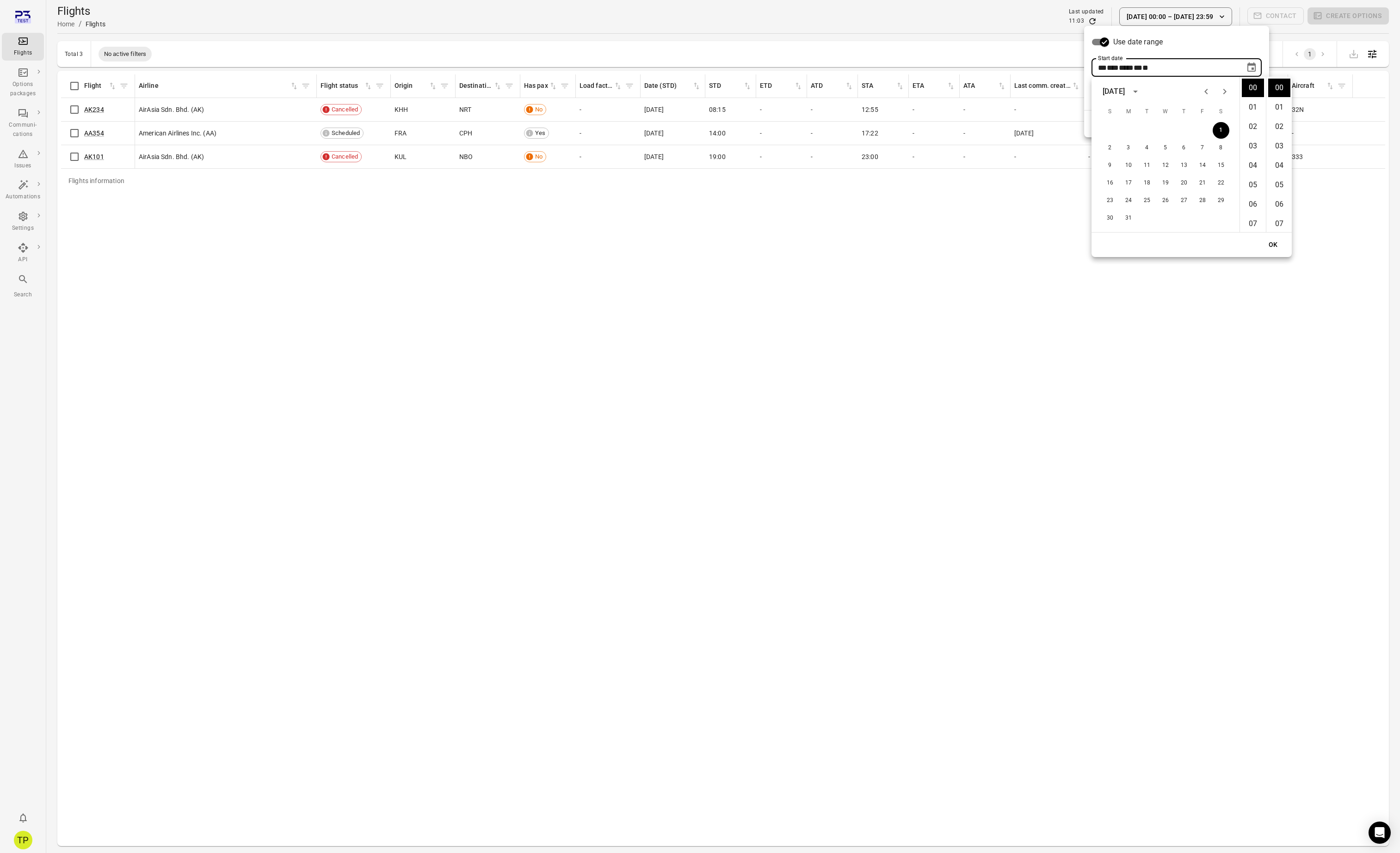
click at [1275, 249] on button "OK" at bounding box center [1273, 244] width 30 height 17
click at [1247, 125] on button "Apply" at bounding box center [1250, 124] width 32 height 20
click at [92, 110] on link "AK234" at bounding box center [94, 110] width 20 height 7
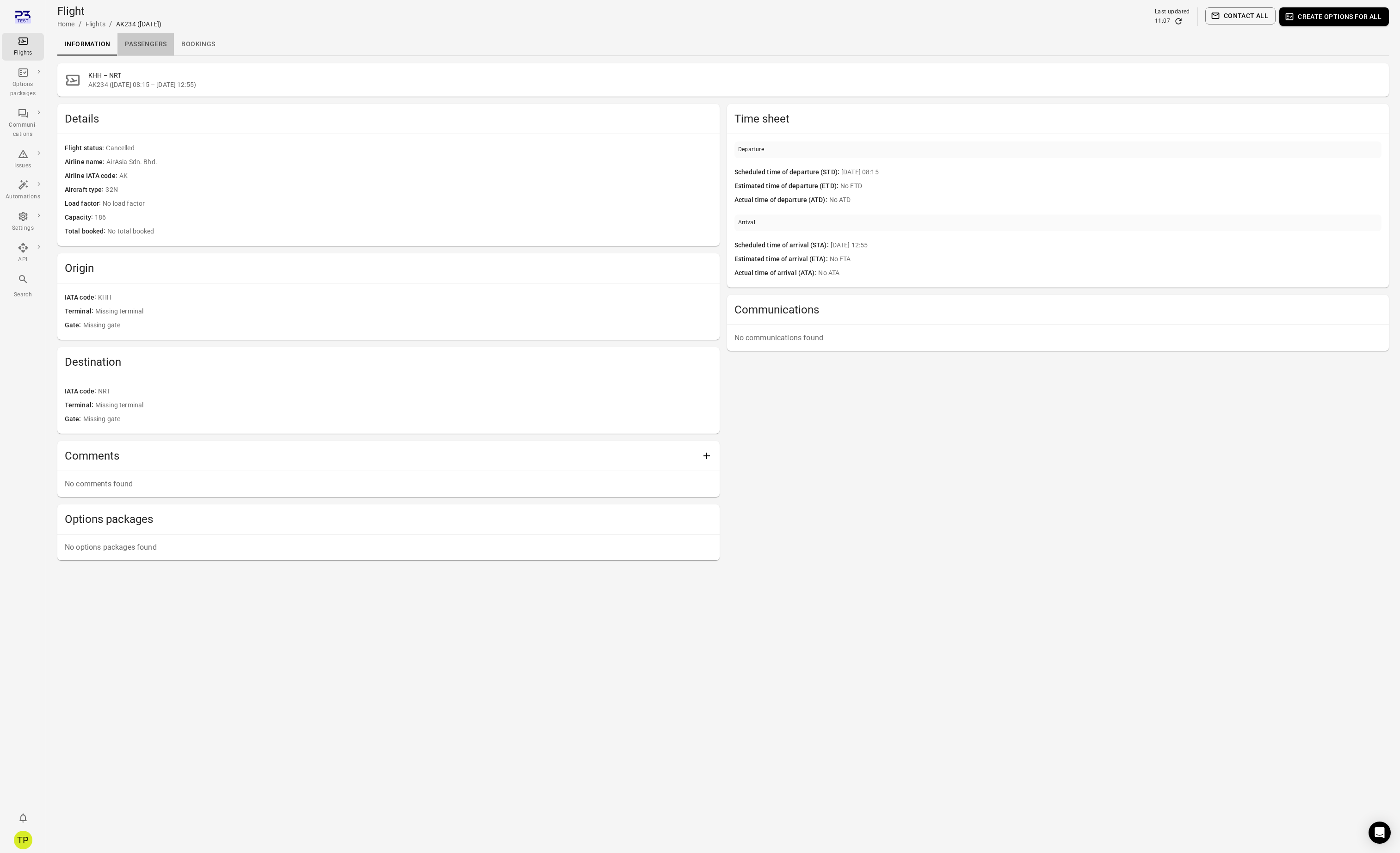
click at [160, 45] on link "Passengers" at bounding box center [145, 44] width 57 height 22
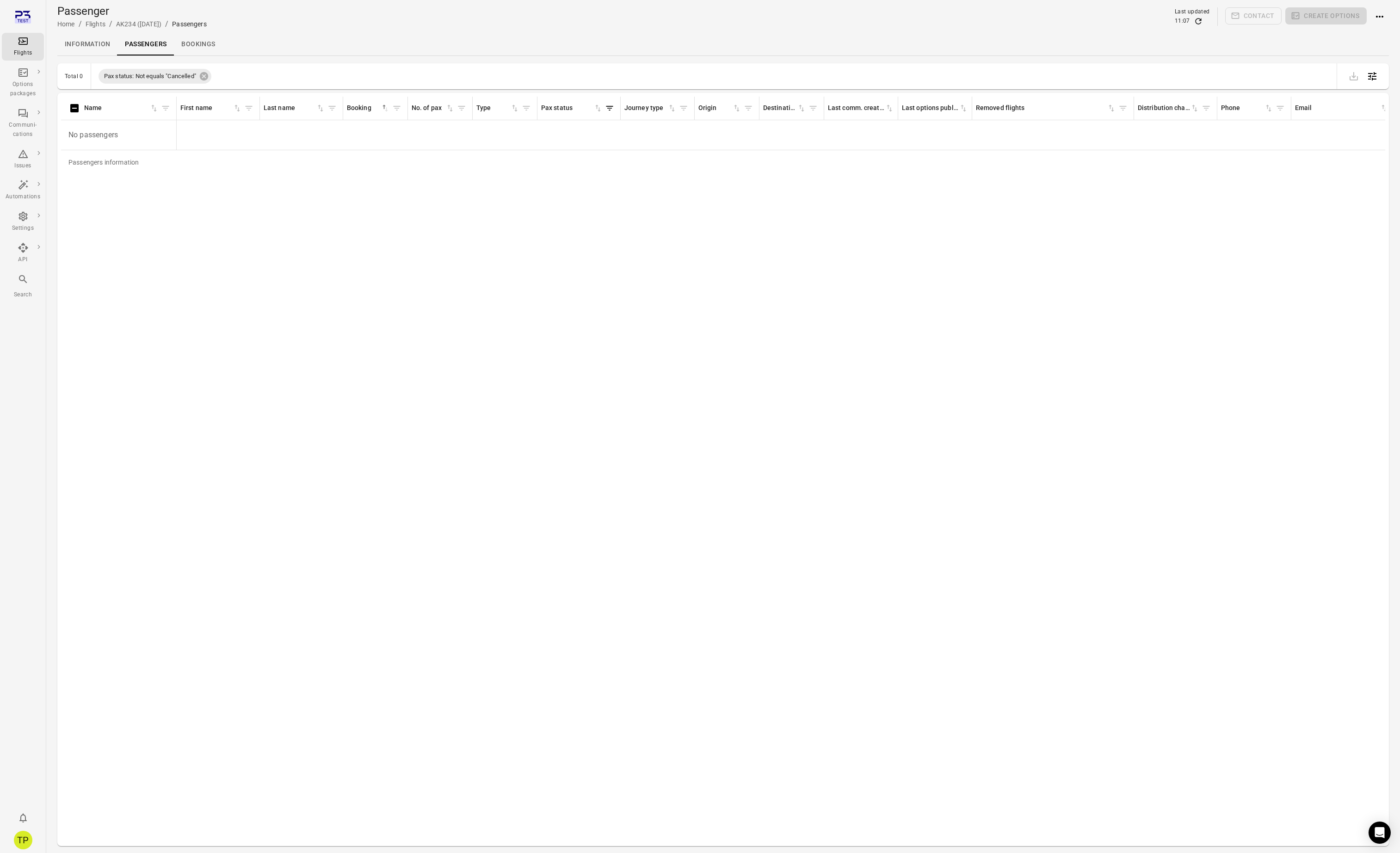
click at [198, 43] on link "Bookings" at bounding box center [198, 44] width 48 height 22
click at [83, 42] on link "Information" at bounding box center [87, 44] width 60 height 22
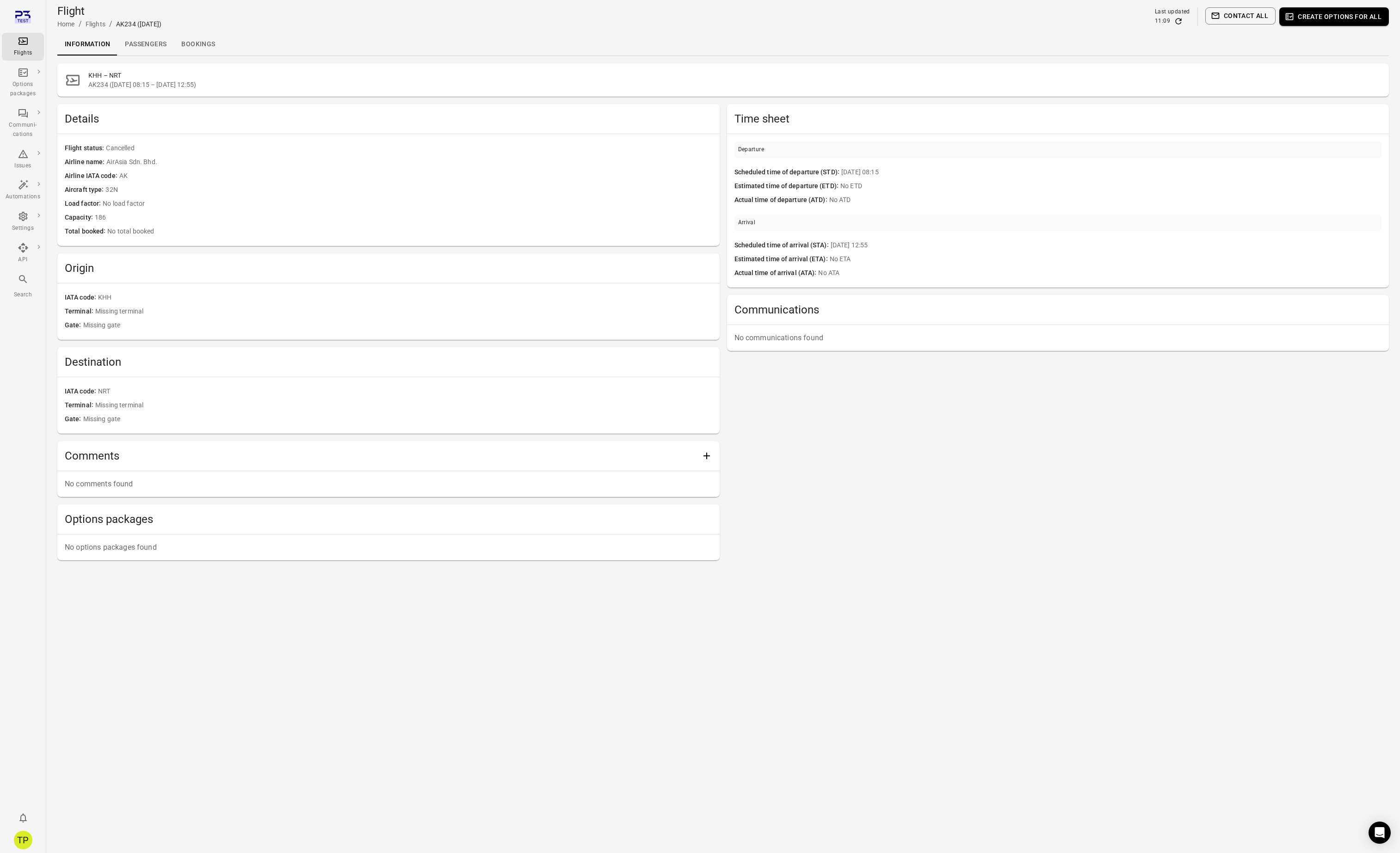
click at [21, 46] on icon "Main navigation" at bounding box center [23, 41] width 11 height 11
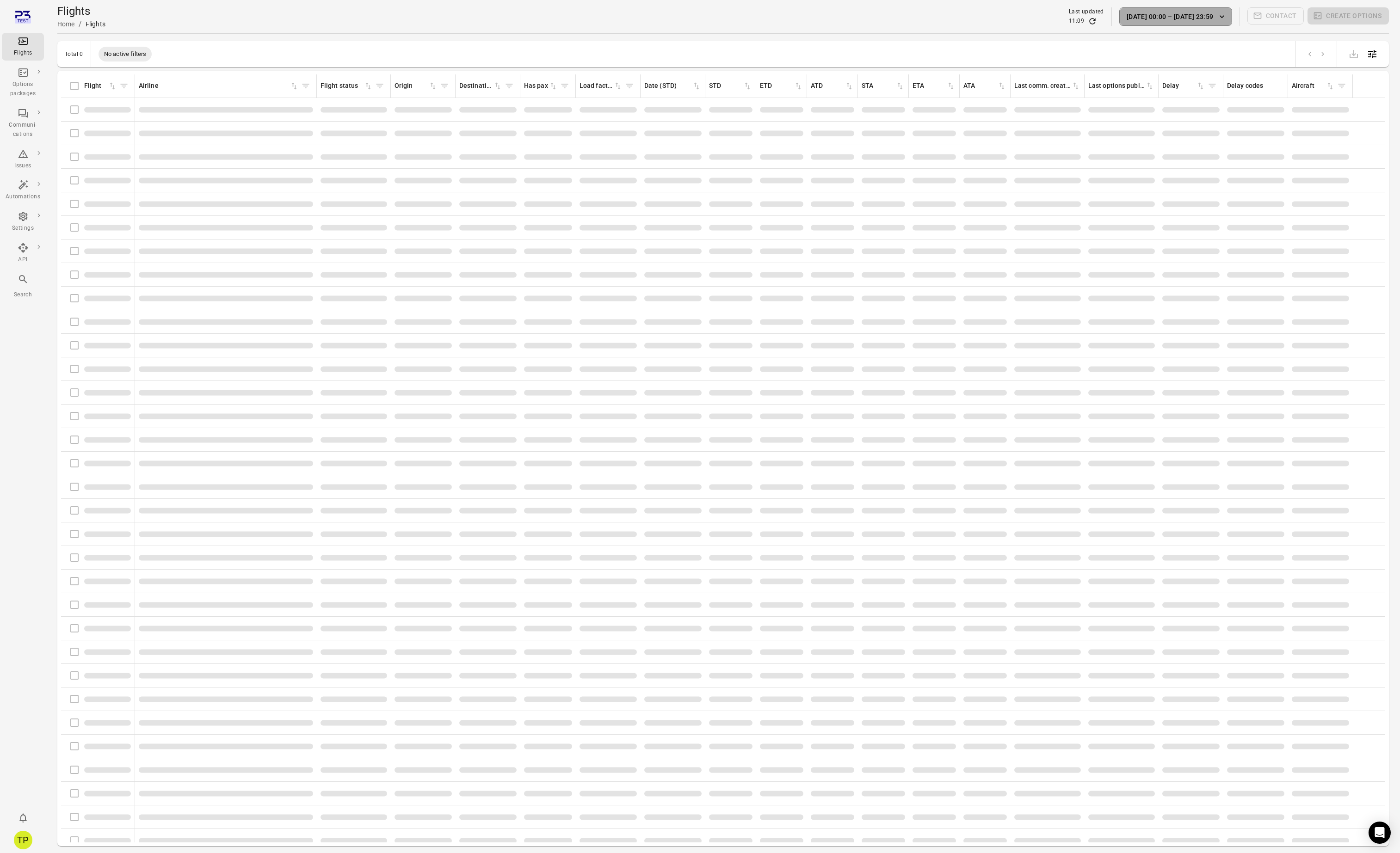
click at [1182, 17] on button "1 Mar 00:00 – 24 Sep 23:59" at bounding box center [1175, 16] width 113 height 18
click at [1212, 125] on button "[DATE]" at bounding box center [1213, 124] width 32 height 20
click at [1203, 18] on button "[DATE]" at bounding box center [1209, 16] width 47 height 18
click at [1244, 67] on icon "Previous month" at bounding box center [1242, 66] width 11 height 11
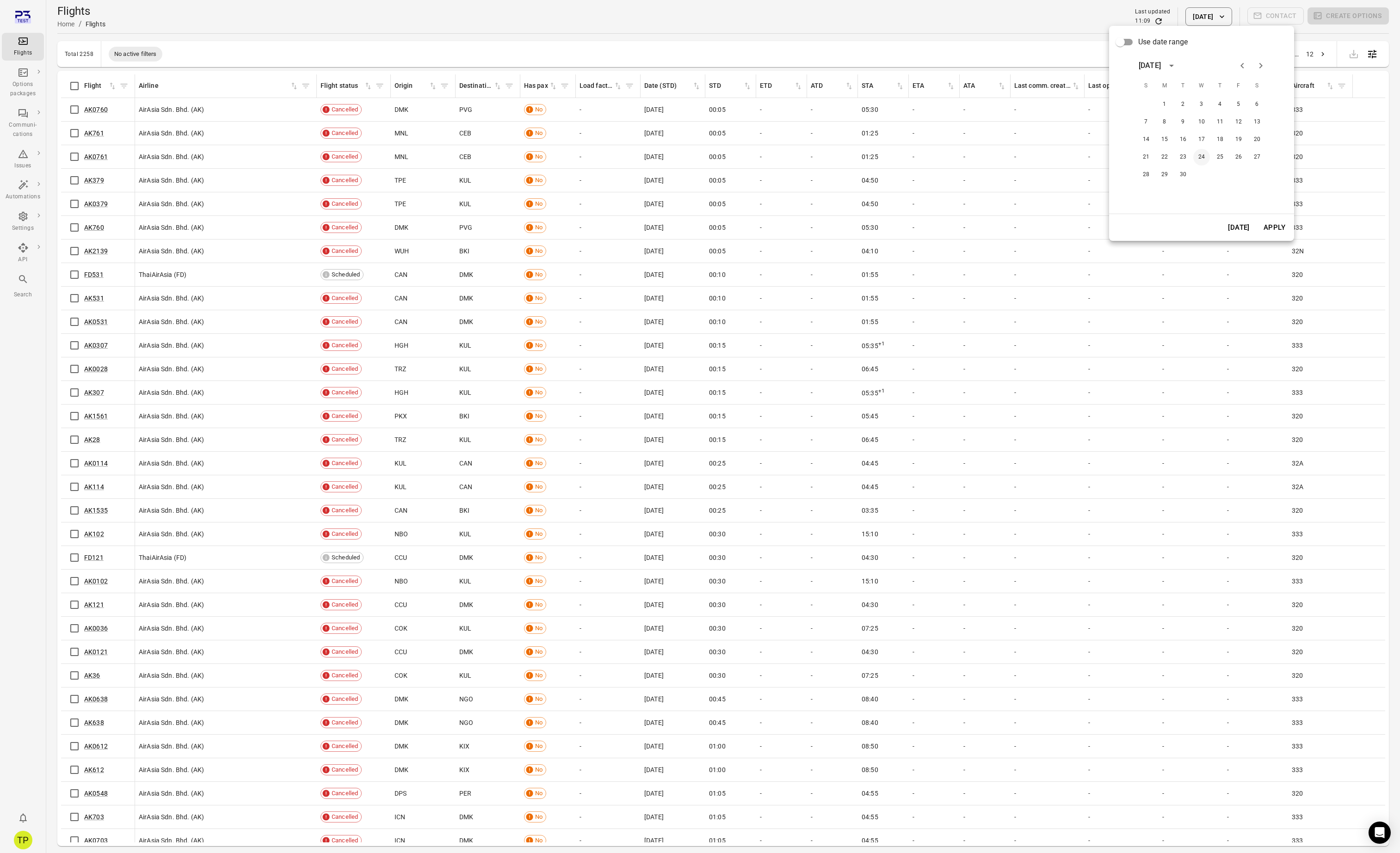
click at [1203, 157] on button "24" at bounding box center [1201, 157] width 17 height 17
click at [1266, 228] on button "Apply" at bounding box center [1274, 227] width 32 height 20
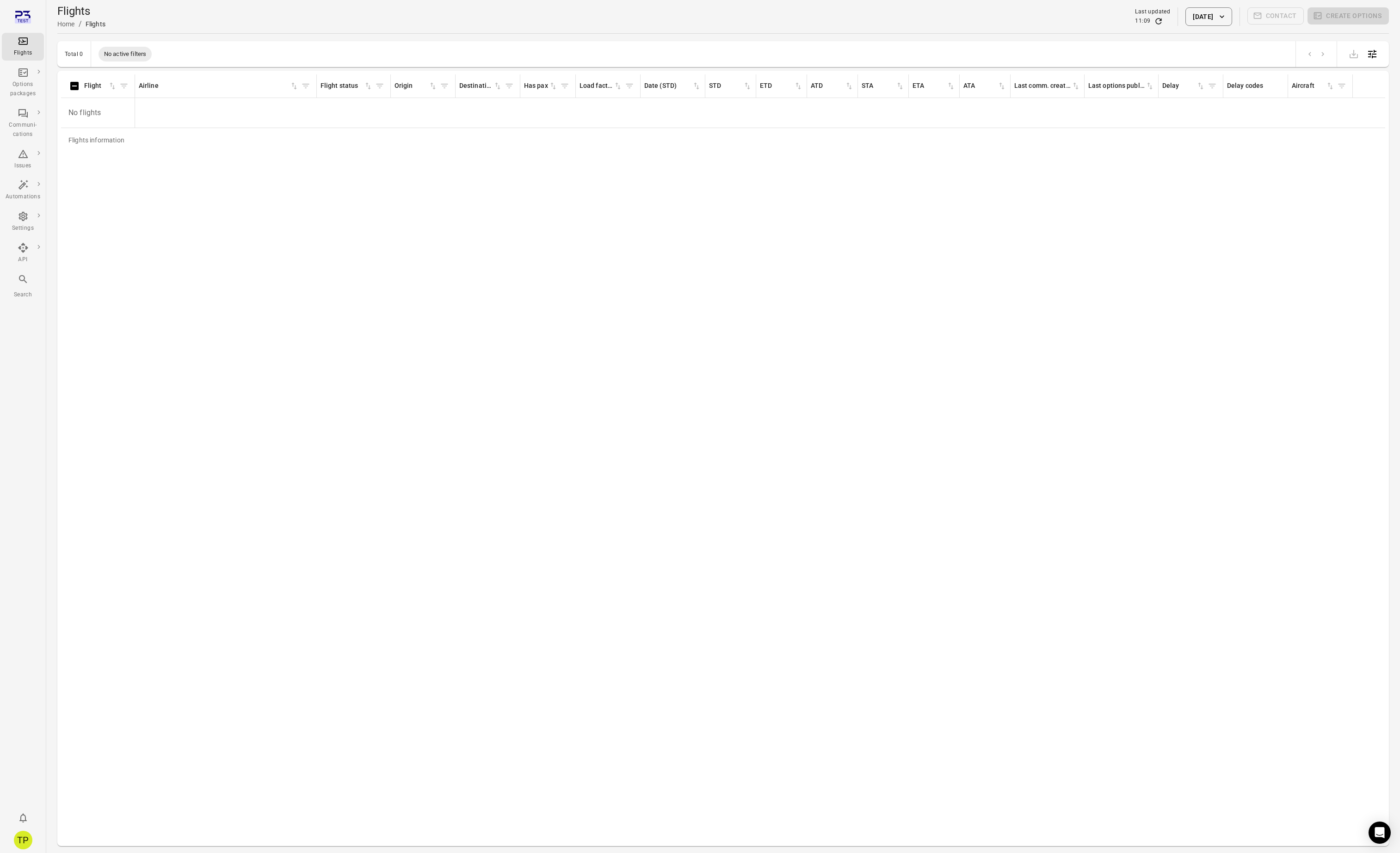
click at [1201, 20] on button "24 Sep 2025" at bounding box center [1209, 16] width 47 height 18
click at [1217, 153] on button "25" at bounding box center [1219, 157] width 17 height 17
click at [1275, 229] on button "Apply" at bounding box center [1273, 227] width 32 height 20
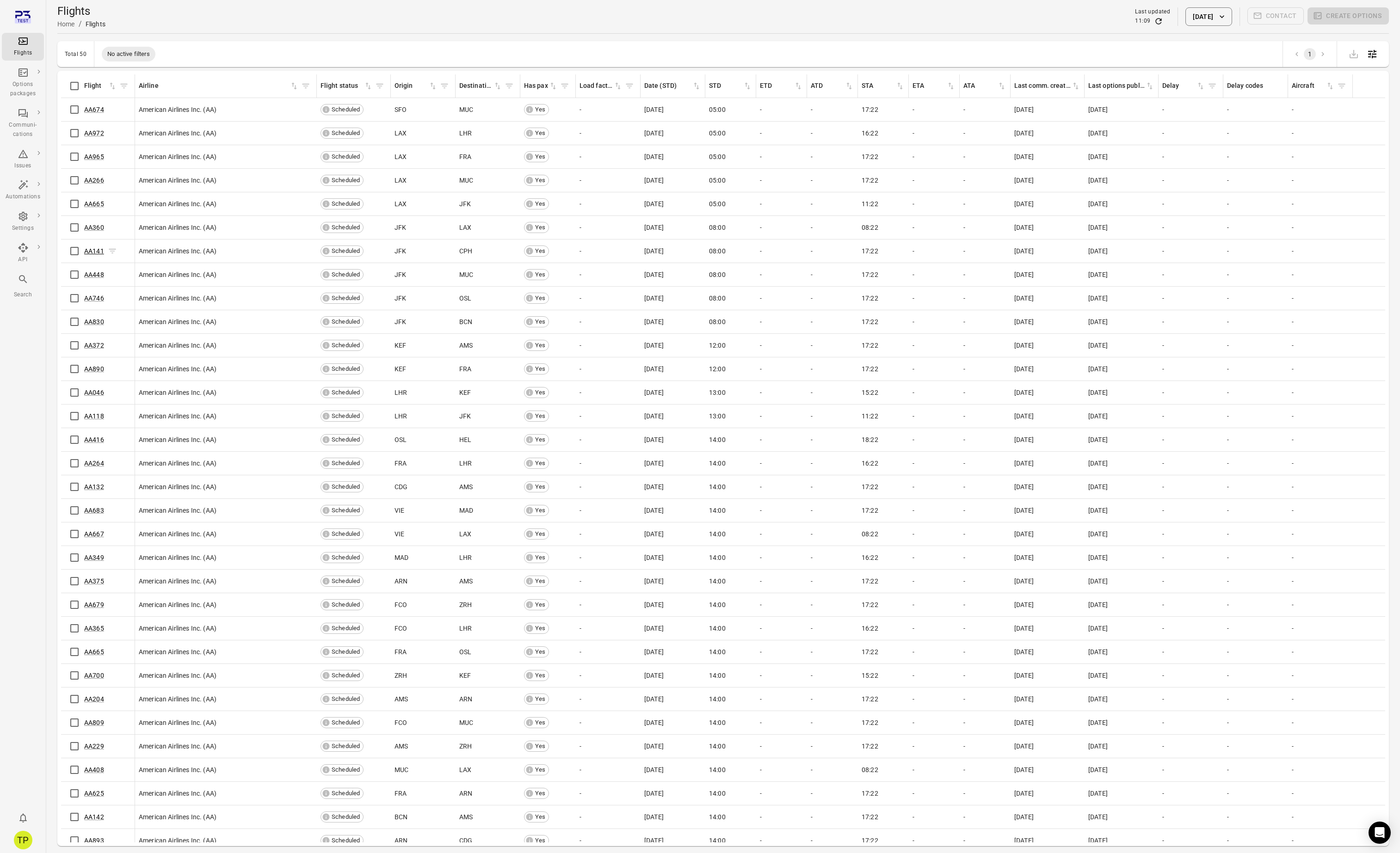
click at [94, 251] on link "AA141" at bounding box center [94, 251] width 20 height 7
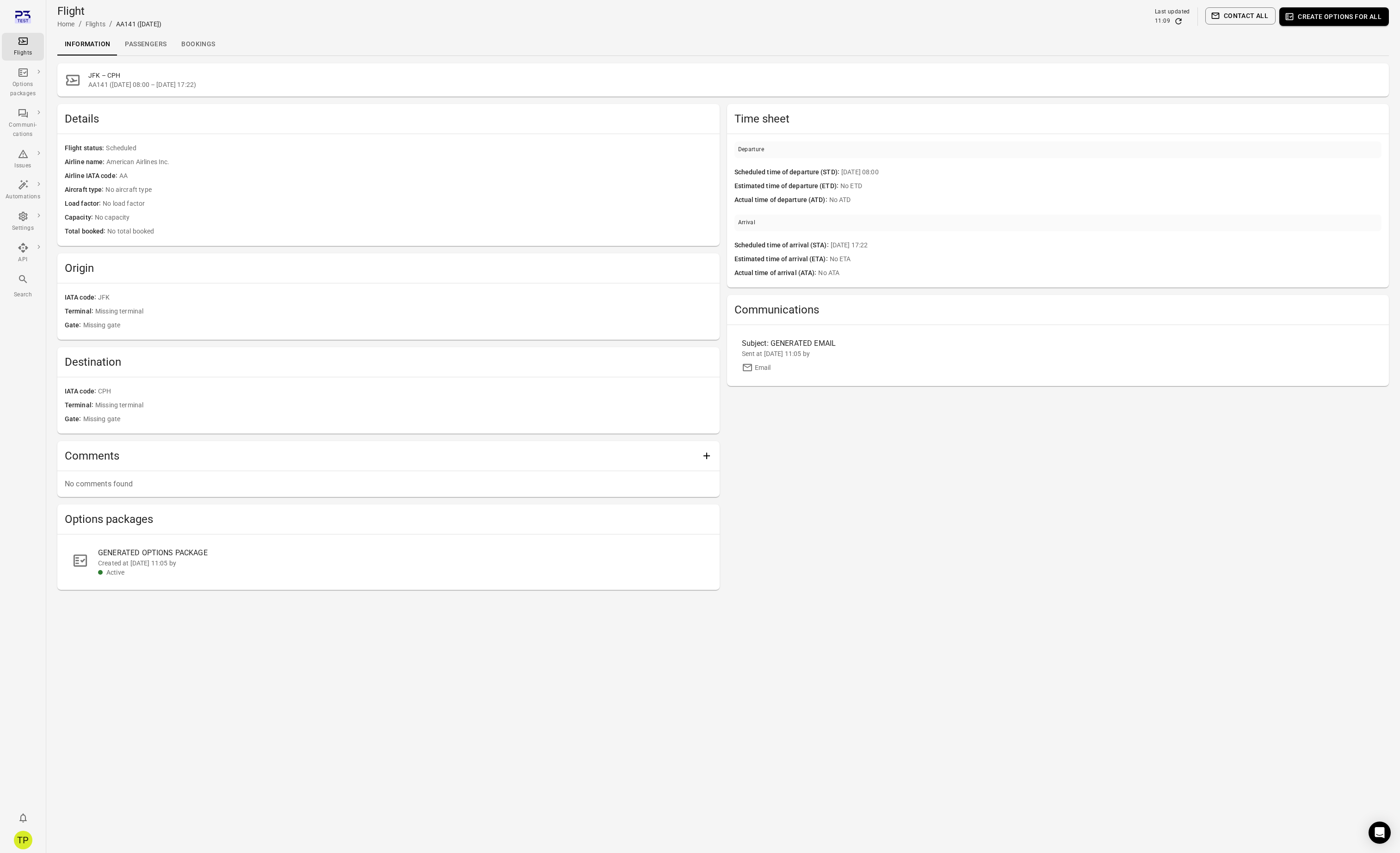
click at [137, 46] on link "Passengers" at bounding box center [145, 44] width 57 height 22
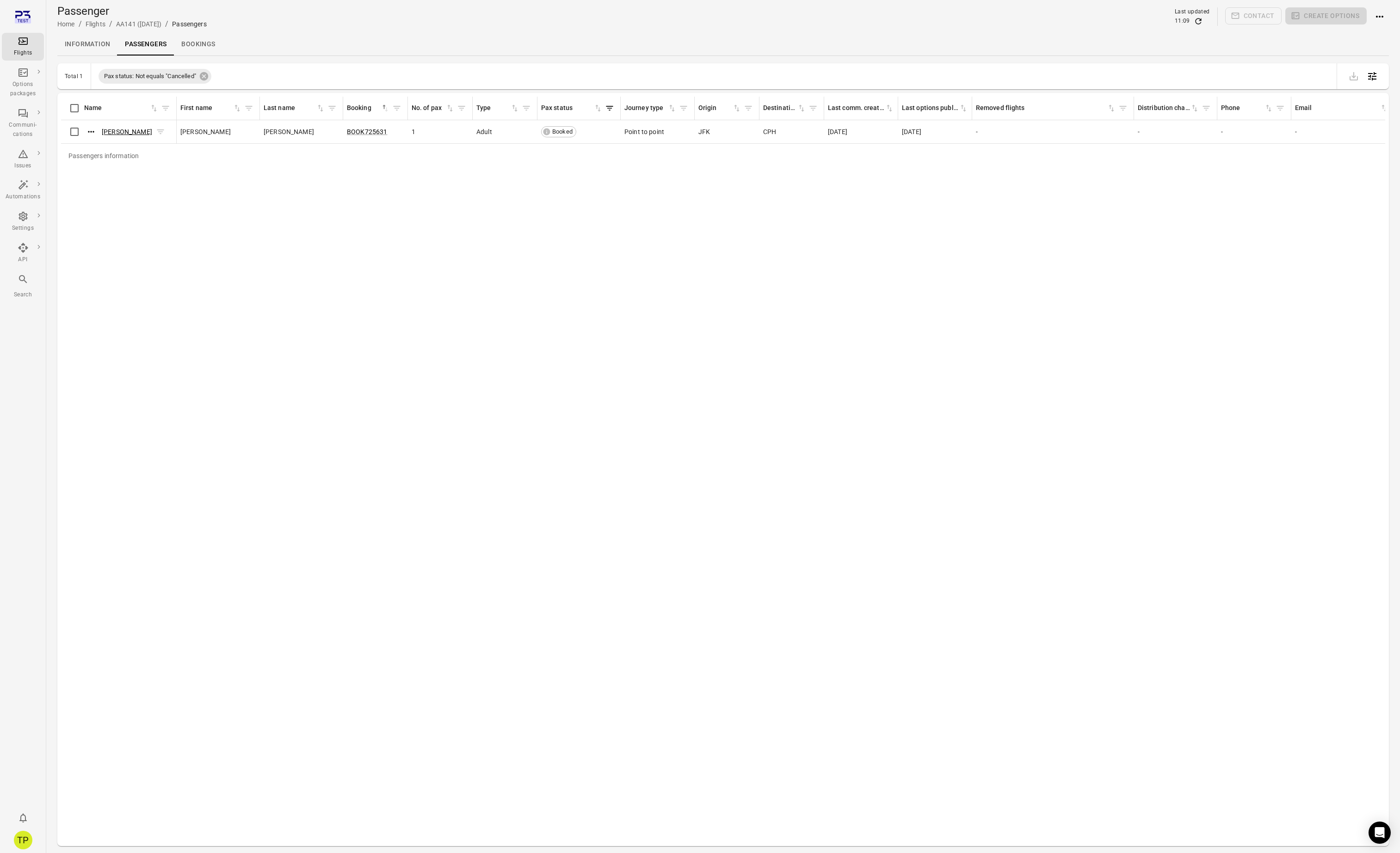
click at [123, 131] on link "Alice Jones" at bounding box center [127, 132] width 51 height 7
